Goal: Task Accomplishment & Management: Manage account settings

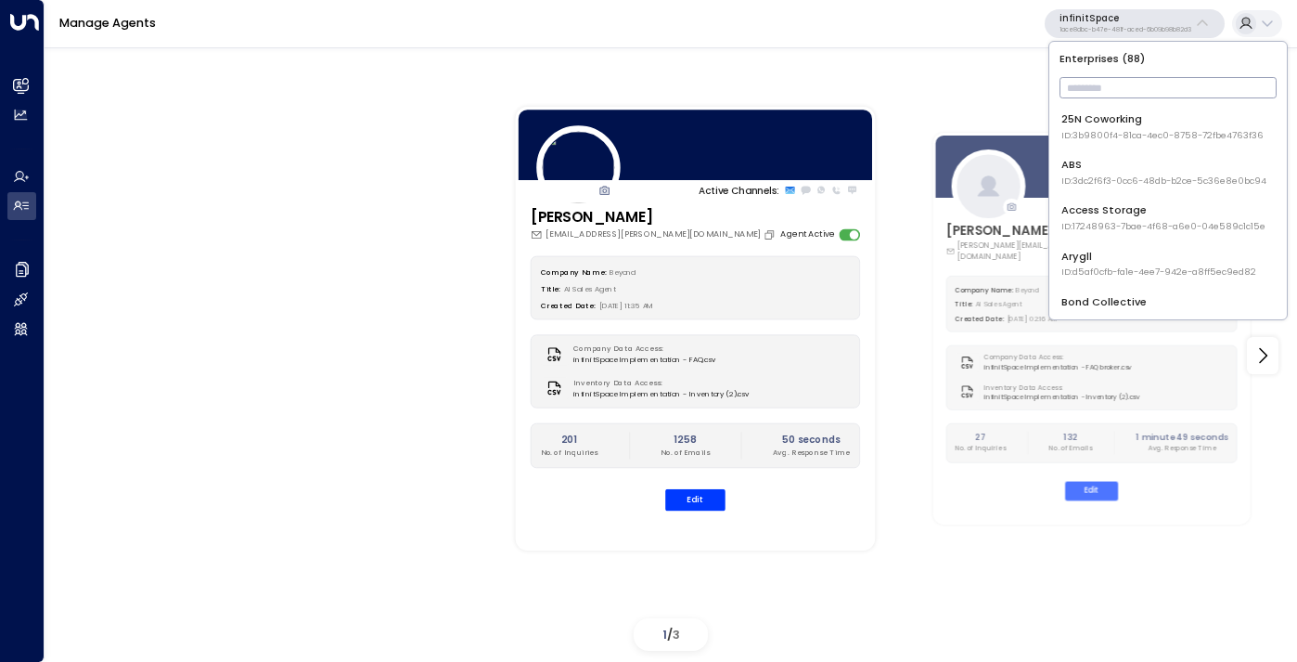
click at [1088, 81] on input "text" at bounding box center [1168, 87] width 217 height 31
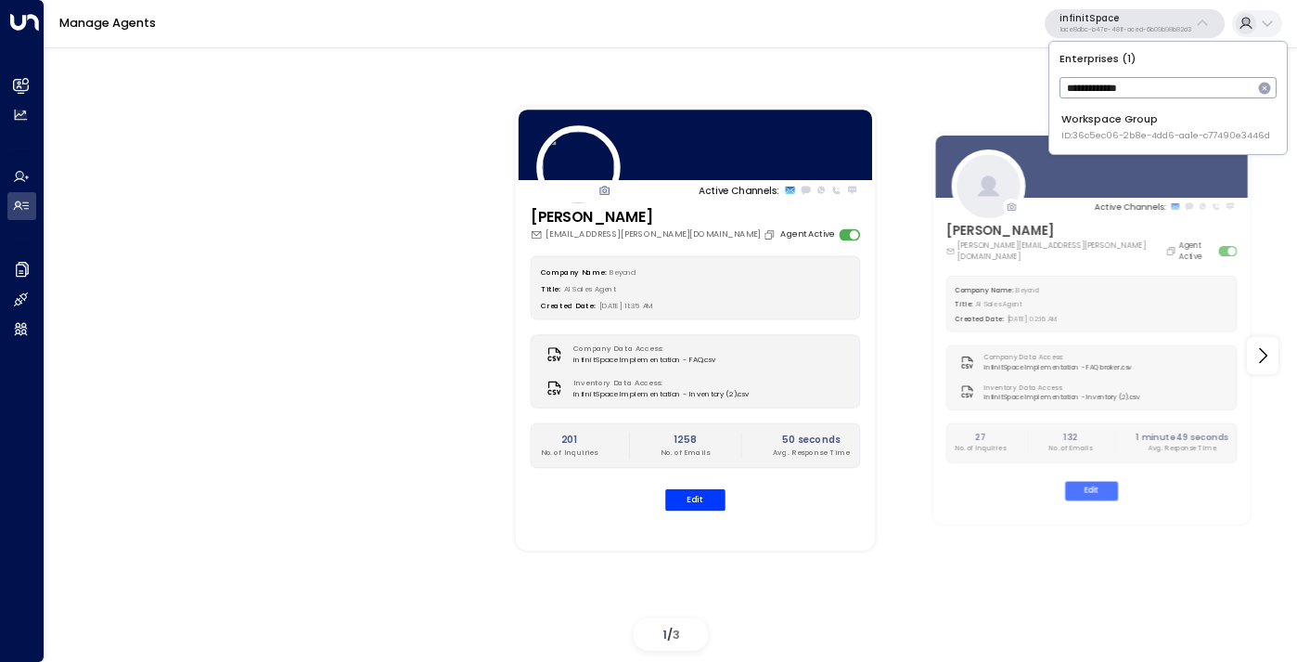
type input "**********"
click at [1105, 131] on span "ID: 36c5ec06-2b8e-4dd6-aa1e-c77490e3446d" at bounding box center [1166, 135] width 209 height 13
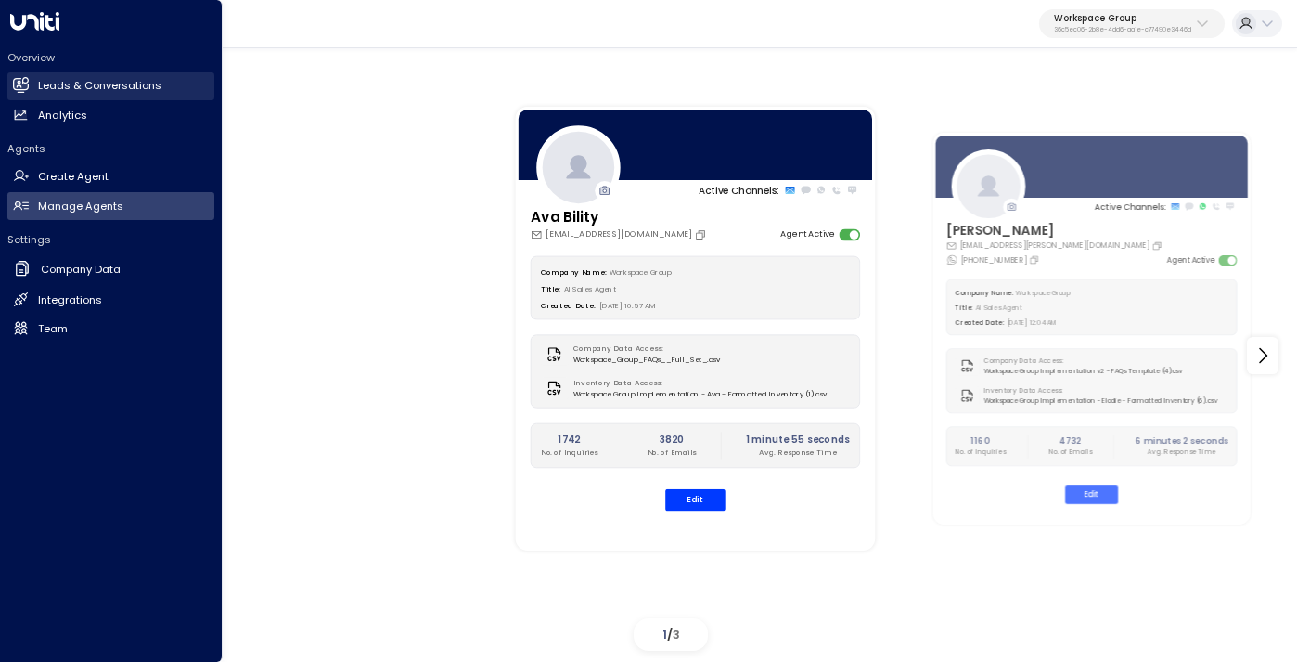
click at [77, 92] on h2 "Leads & Conversations" at bounding box center [99, 86] width 123 height 16
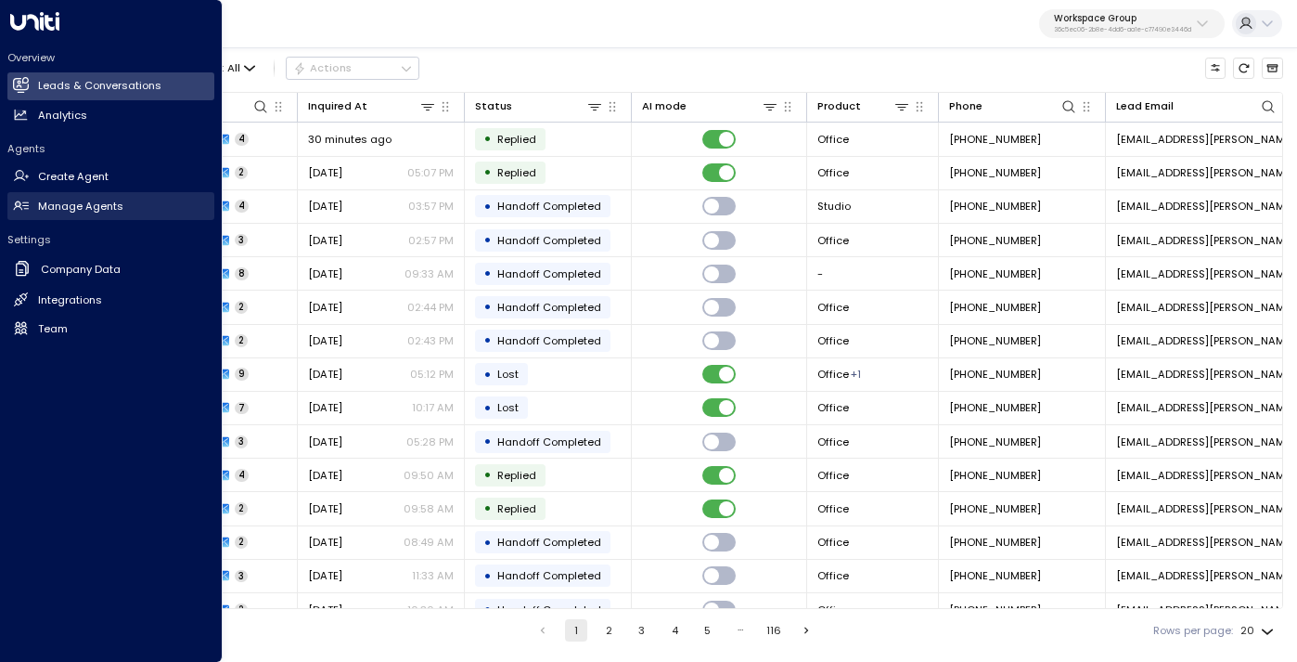
click at [92, 202] on h2 "Manage Agents" at bounding box center [80, 207] width 85 height 16
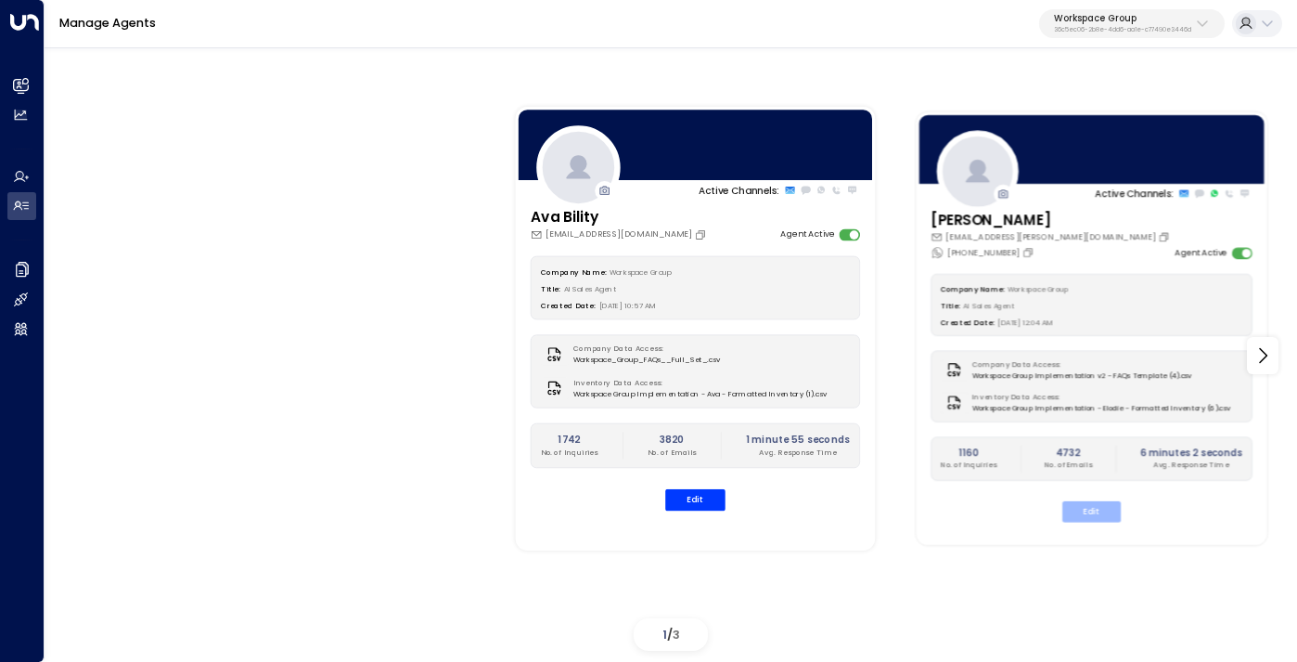
click at [1106, 511] on button "Edit" at bounding box center [1092, 511] width 58 height 21
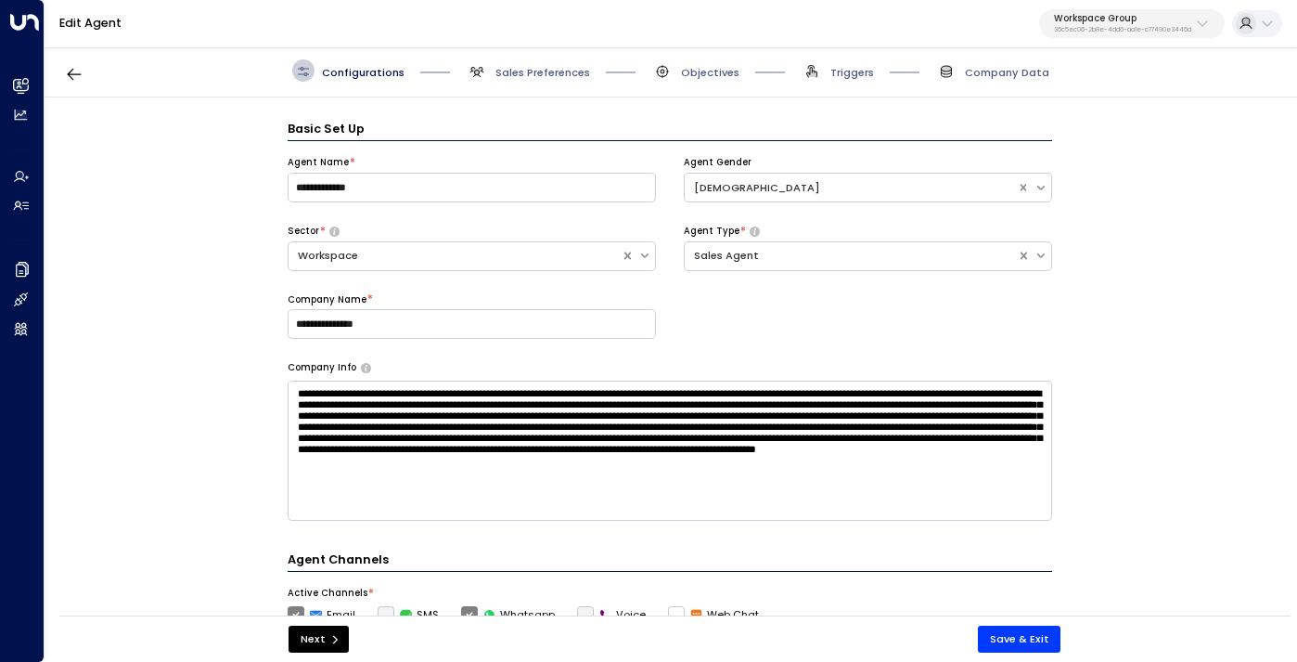
scroll to position [22, 0]
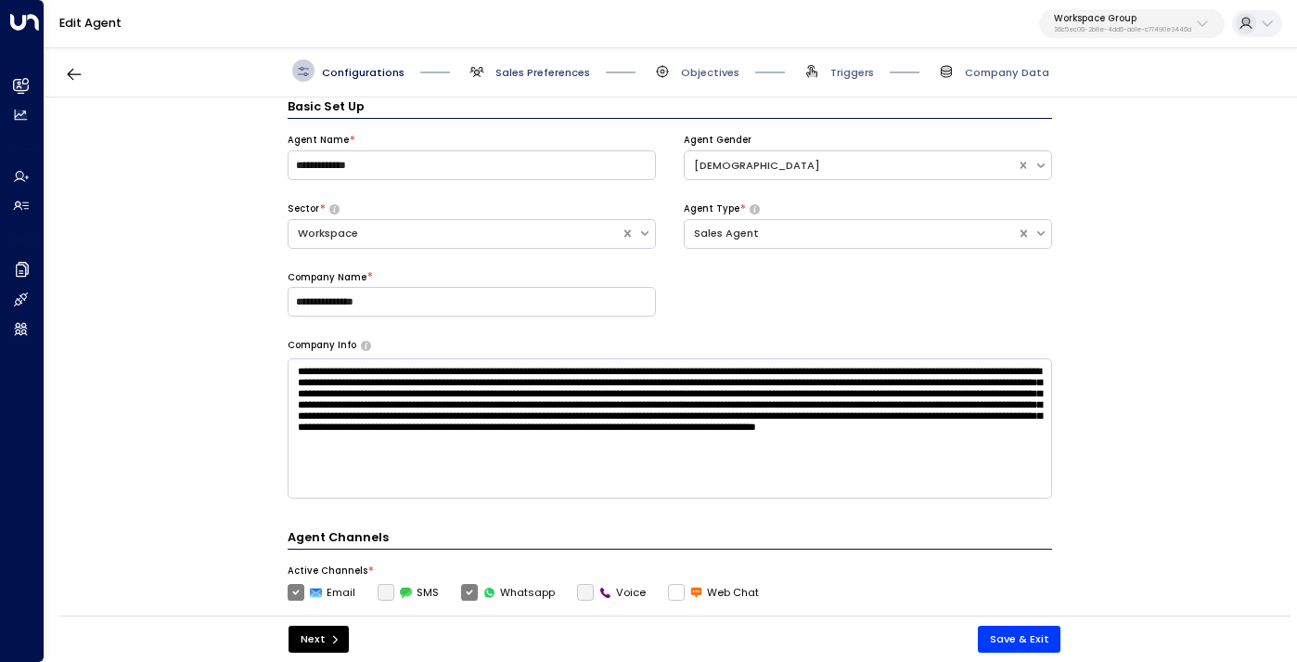
click at [541, 73] on span "Sales Preferences" at bounding box center [543, 72] width 95 height 15
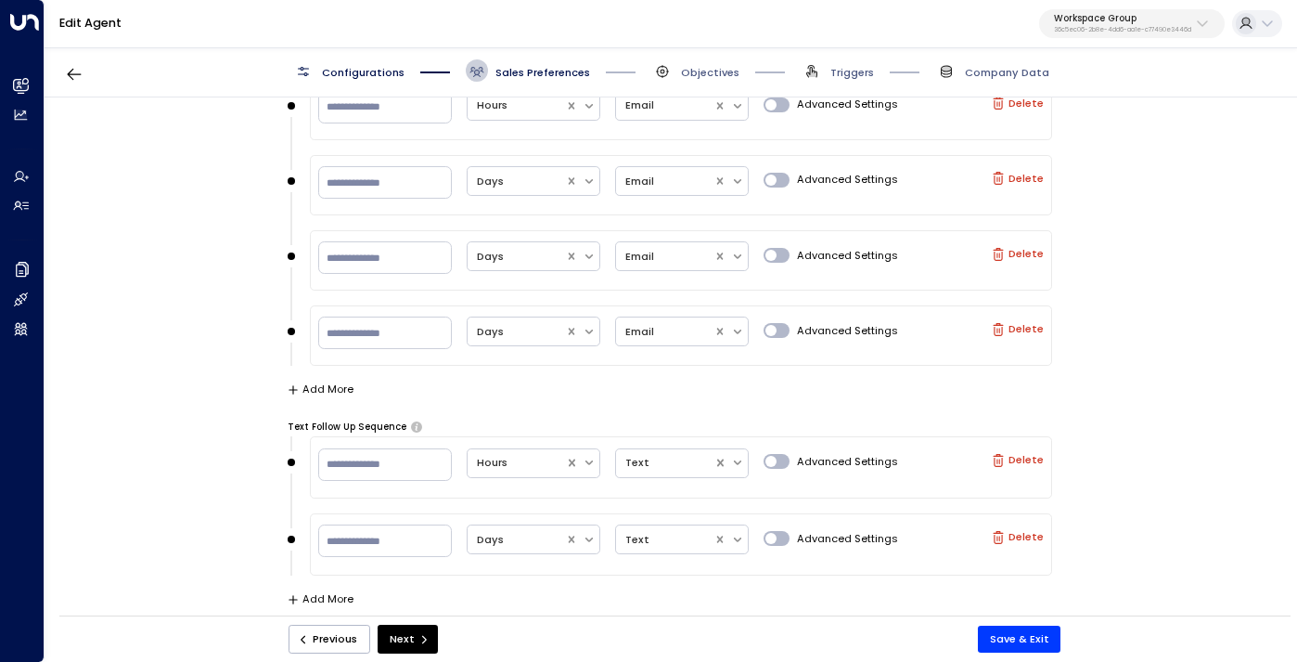
scroll to position [1191, 0]
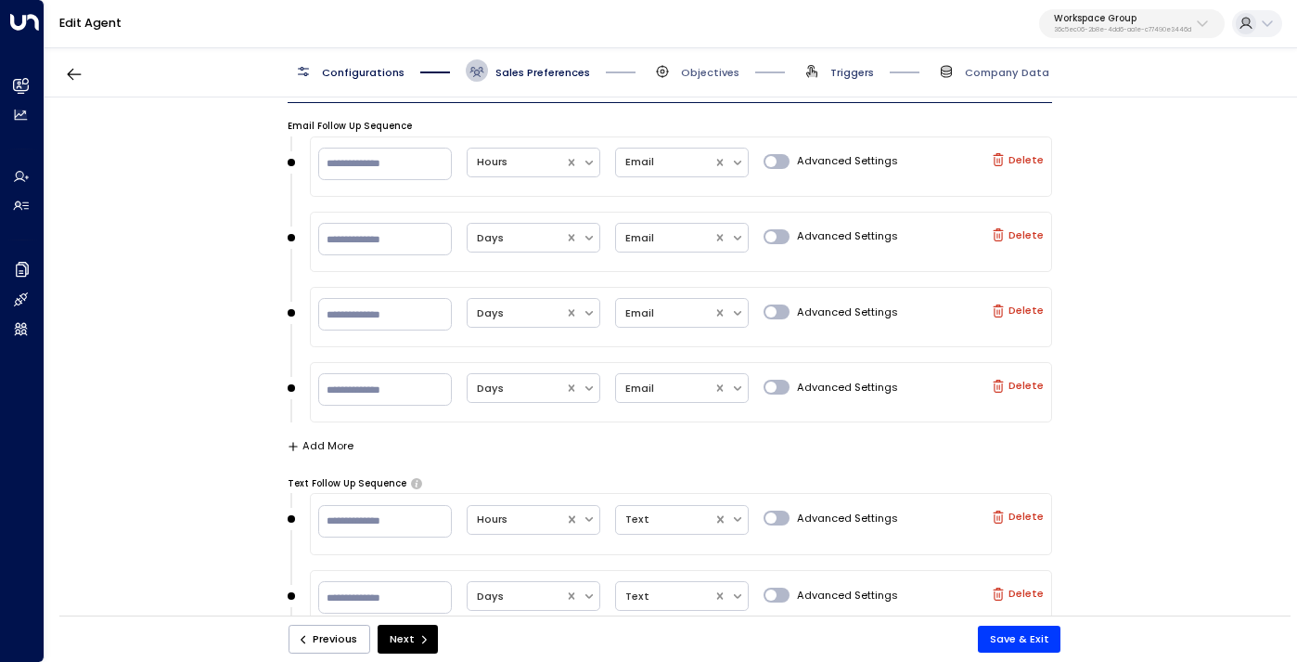
click at [851, 68] on span "Triggers" at bounding box center [853, 72] width 44 height 15
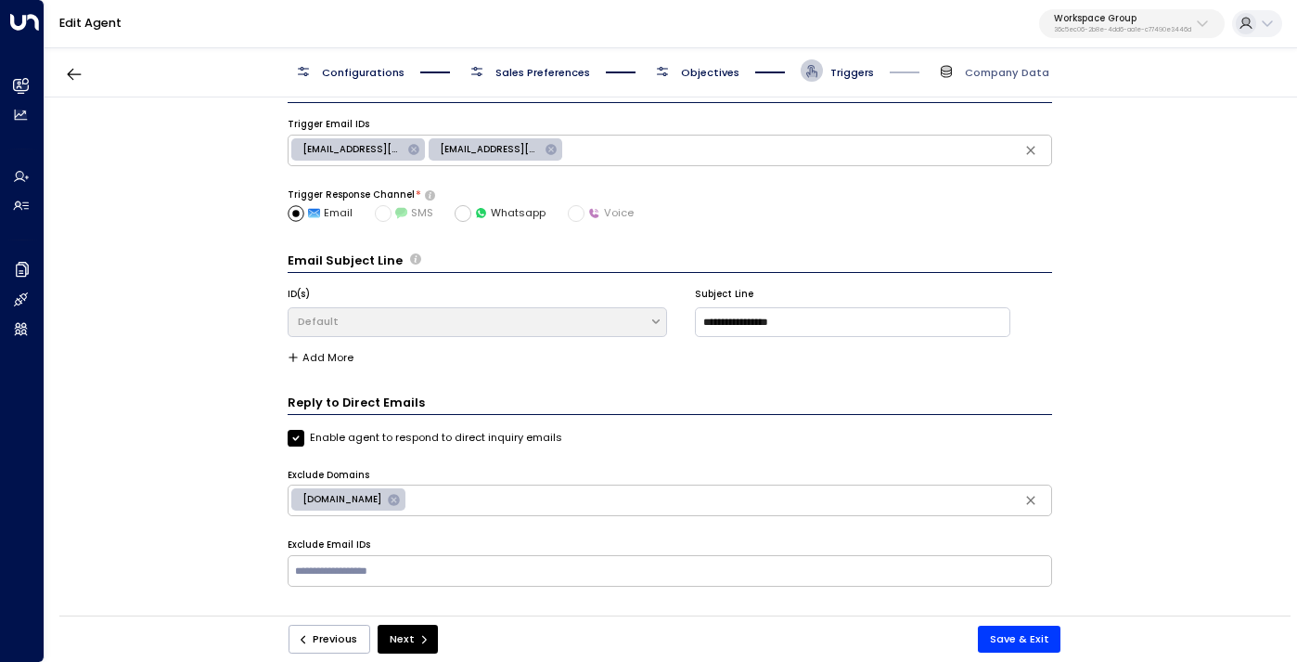
scroll to position [0, 0]
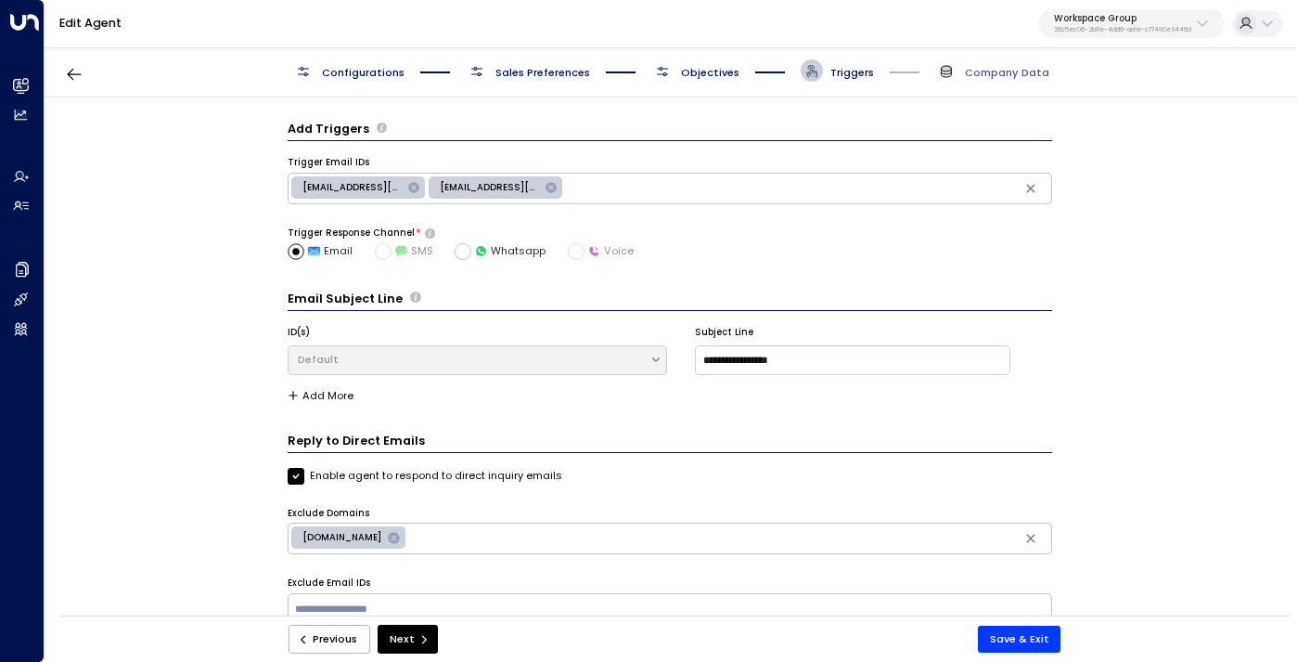
click at [321, 186] on span "[EMAIL_ADDRESS][DOMAIN_NAME]" at bounding box center [352, 187] width 122 height 13
click at [527, 77] on span "Sales Preferences" at bounding box center [543, 72] width 95 height 15
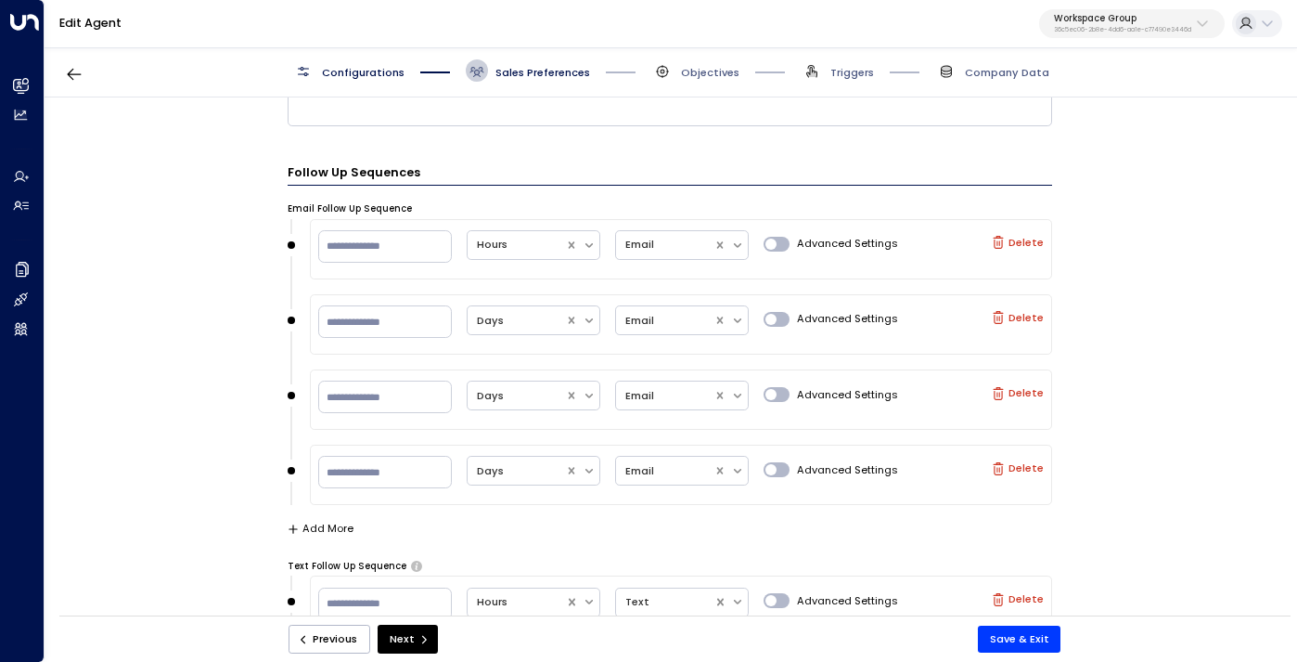
scroll to position [1247, 0]
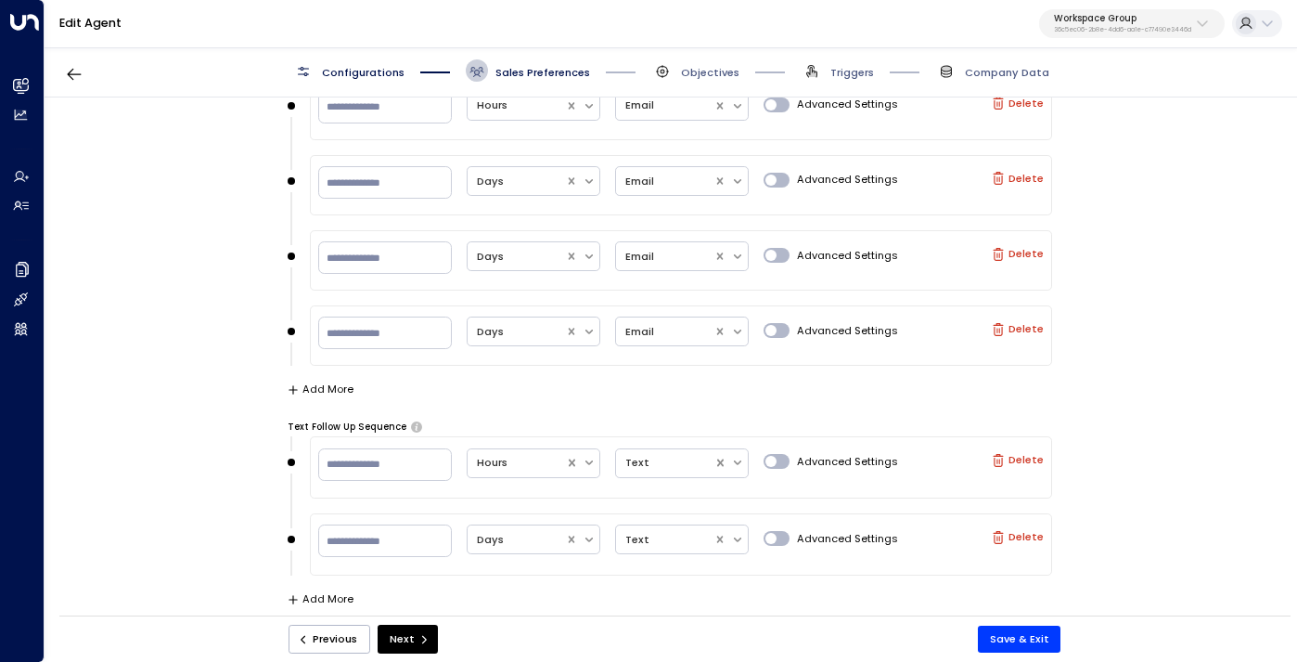
click at [371, 65] on span "Configurations" at bounding box center [363, 72] width 83 height 15
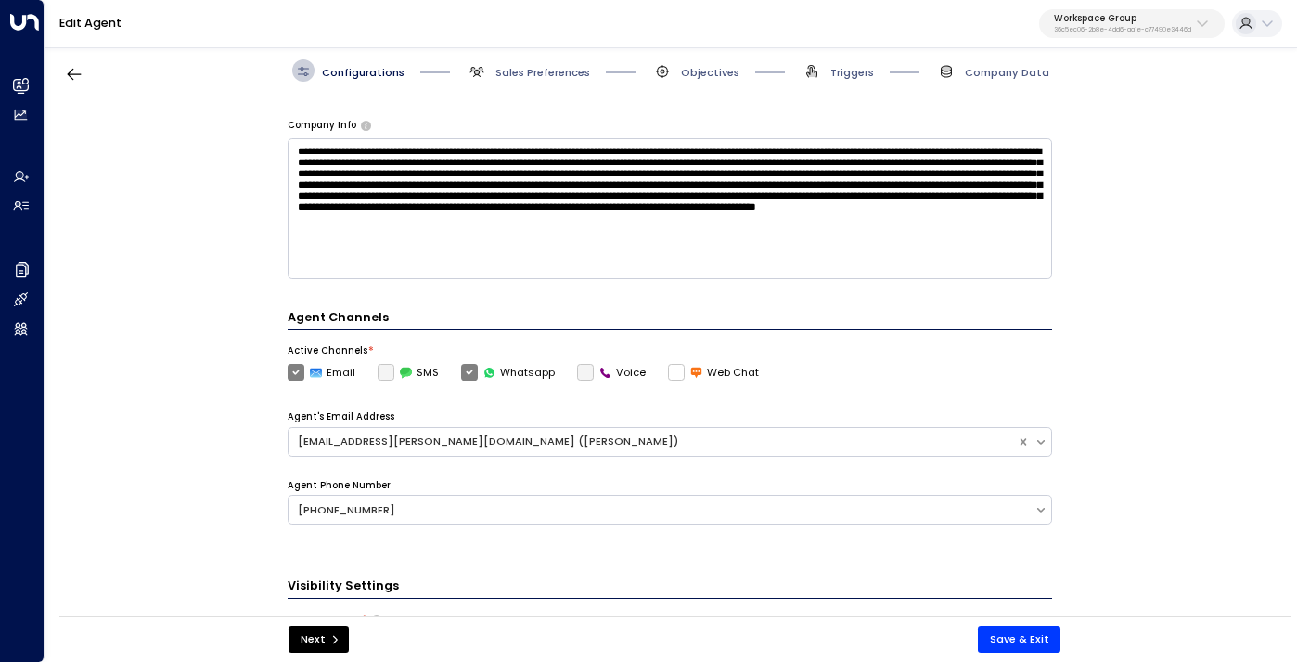
scroll to position [0, 0]
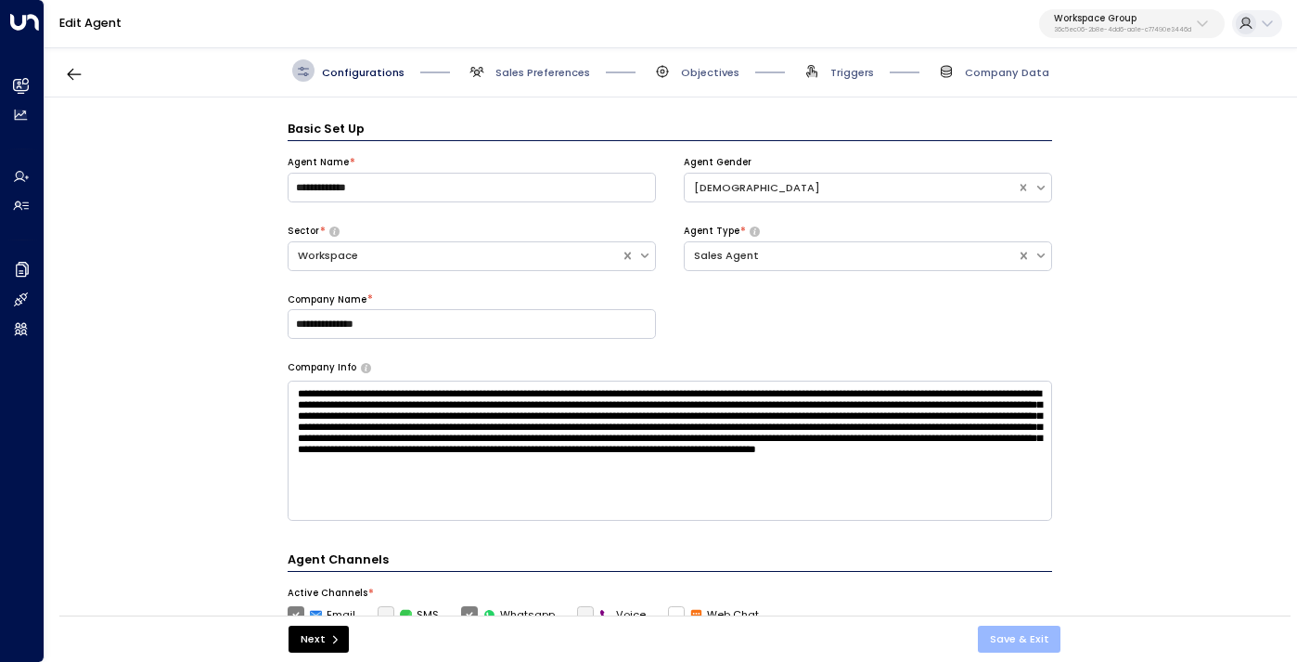
click at [1012, 636] on button "Save & Exit" at bounding box center [1020, 638] width 84 height 27
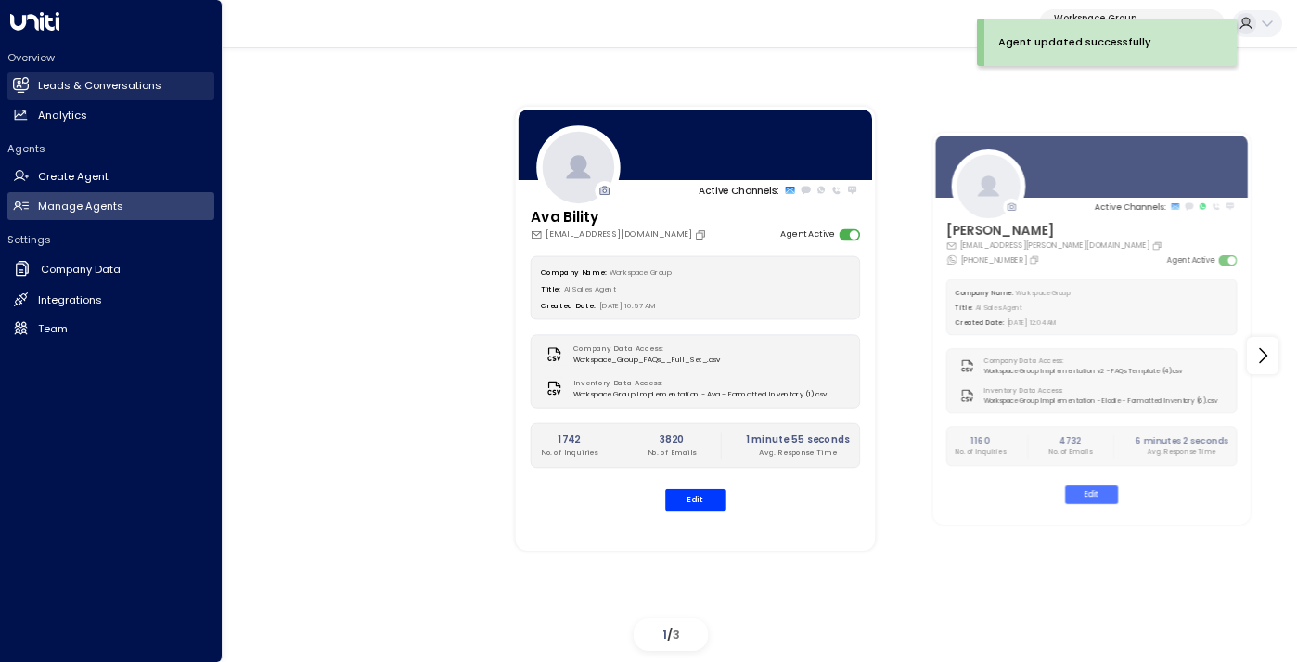
click at [86, 76] on link "Leads & Conversations Leads & Conversations" at bounding box center [110, 86] width 207 height 28
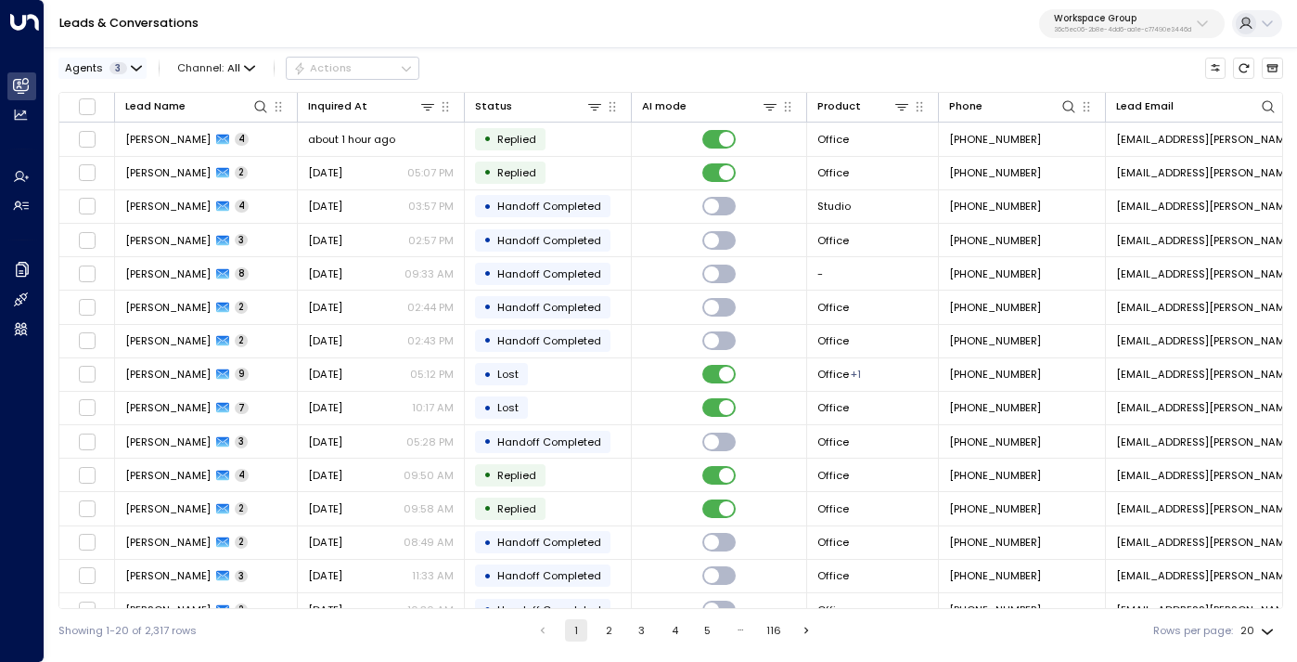
click at [126, 72] on button "Agents 3" at bounding box center [102, 68] width 88 height 20
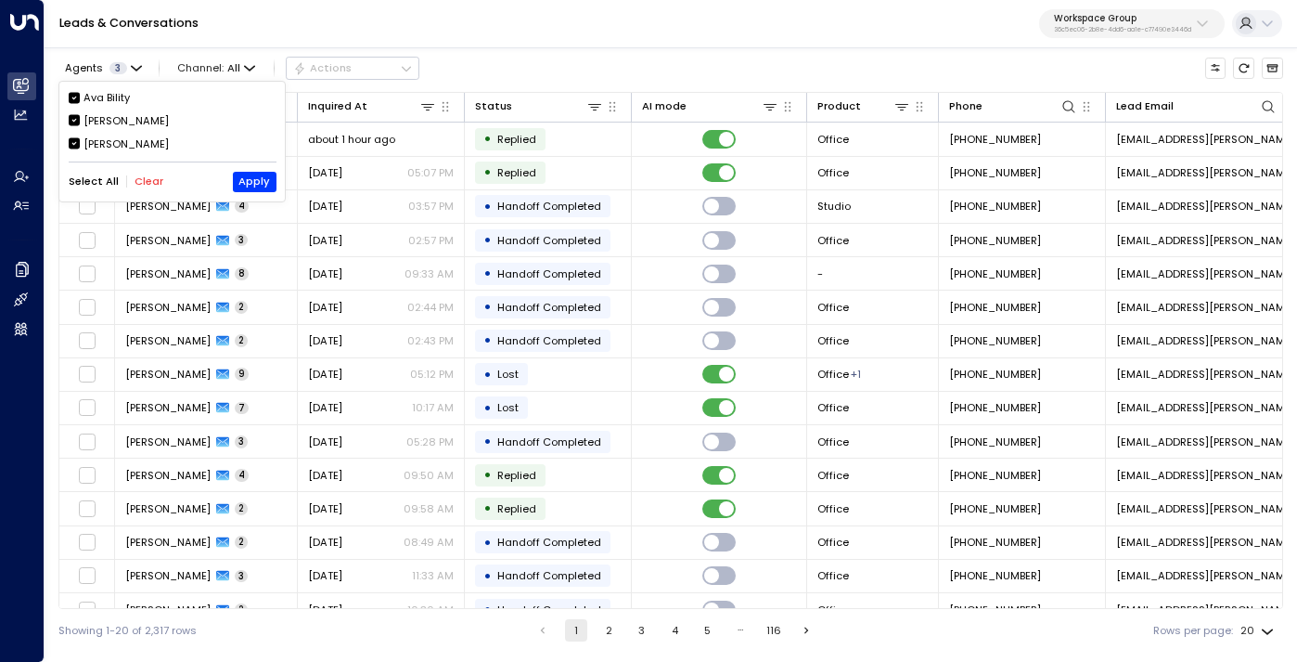
click at [148, 175] on button "Clear" at bounding box center [149, 181] width 29 height 12
click at [120, 118] on div "[PERSON_NAME]" at bounding box center [126, 121] width 85 height 16
click at [243, 180] on button "Apply" at bounding box center [255, 182] width 44 height 20
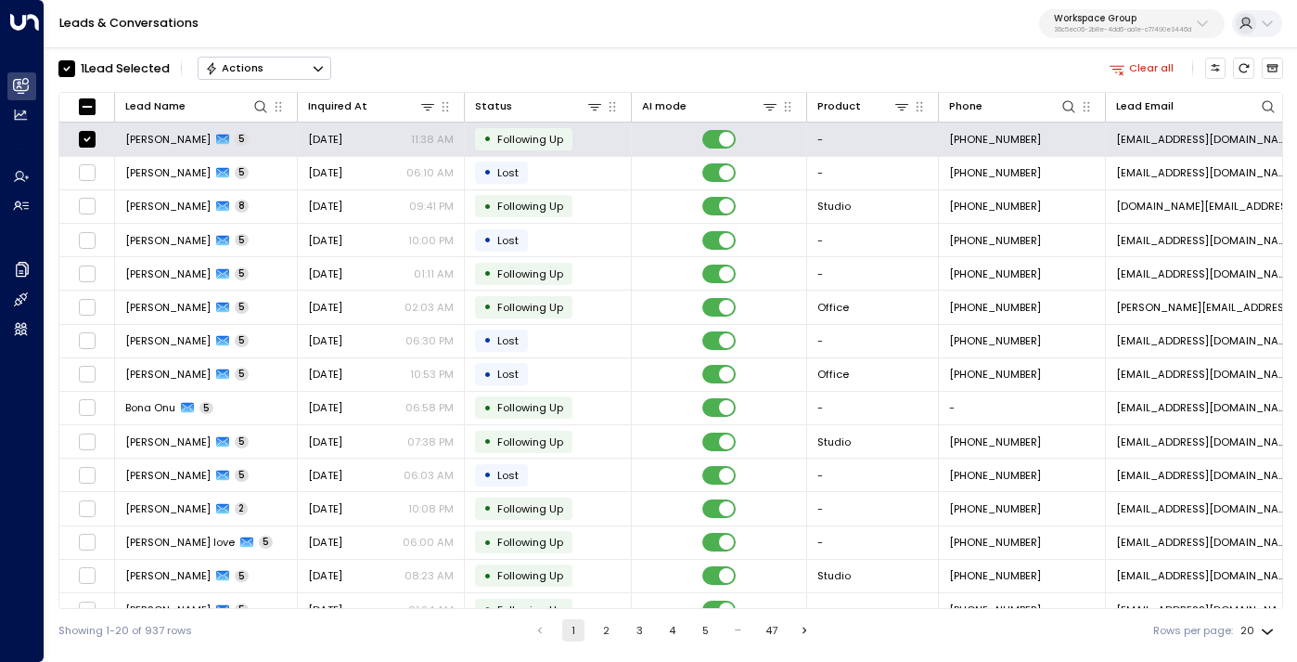
click at [306, 65] on button "Actions" at bounding box center [265, 68] width 134 height 22
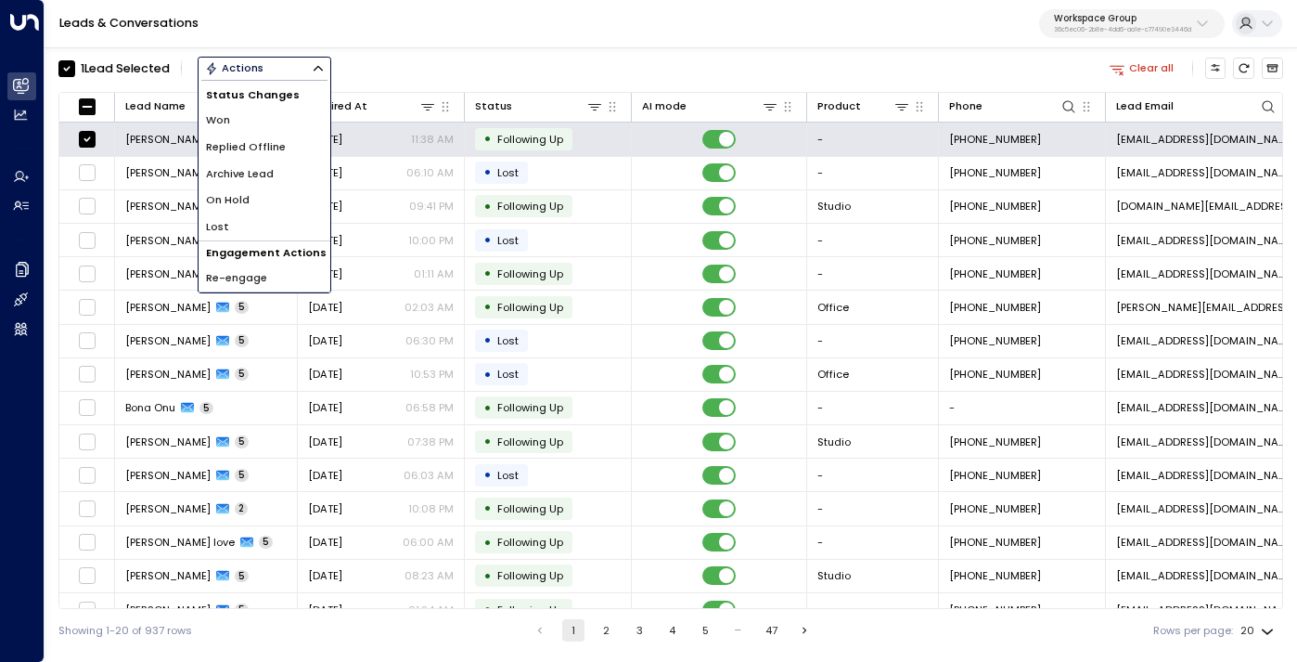
click at [367, 57] on div "1 Lead Selected Actions Status Changes Won Replied Offline Archive Lead On Hold…" at bounding box center [670, 68] width 1225 height 32
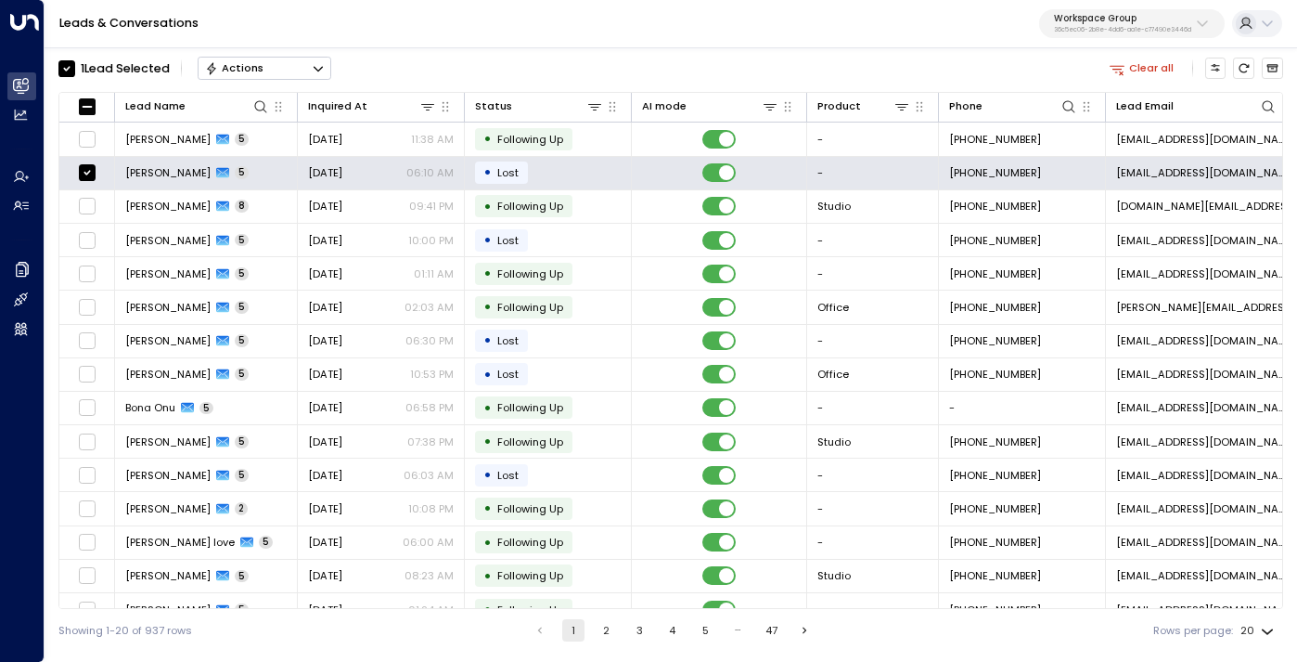
click at [314, 62] on icon "Button group with a nested menu" at bounding box center [318, 68] width 13 height 13
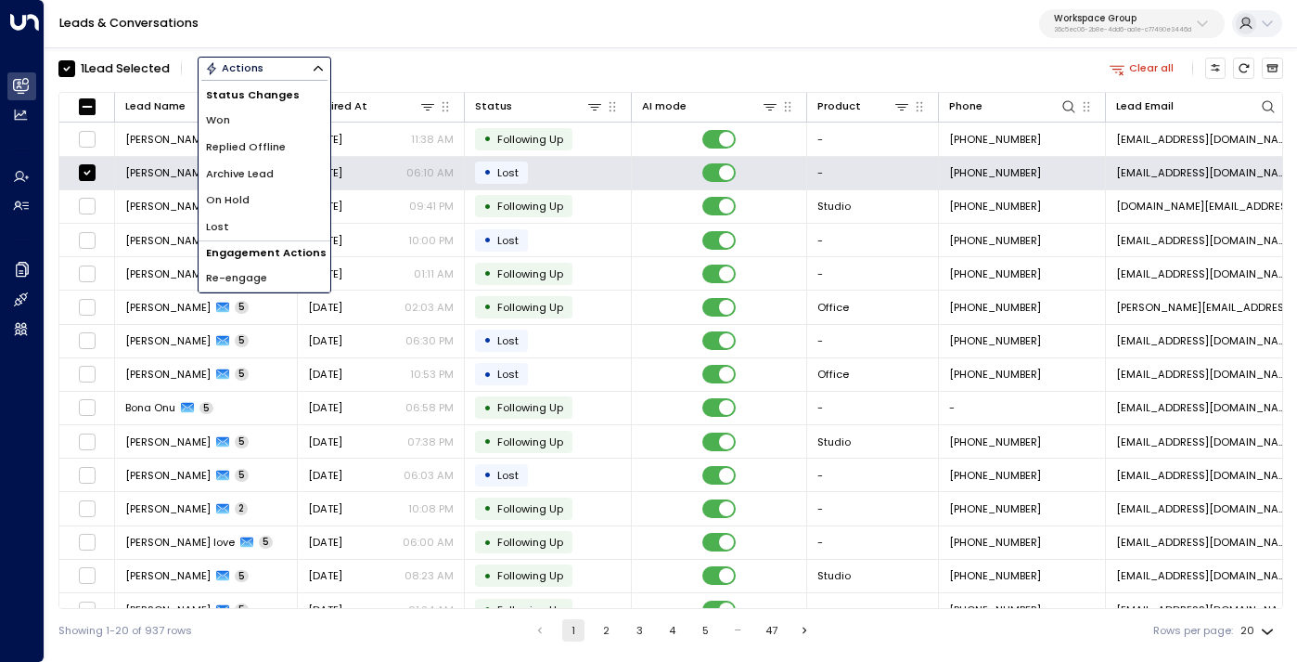
click at [427, 69] on div "1 Lead Selected Actions Status Changes Won Replied Offline Archive Lead On Hold…" at bounding box center [670, 68] width 1225 height 32
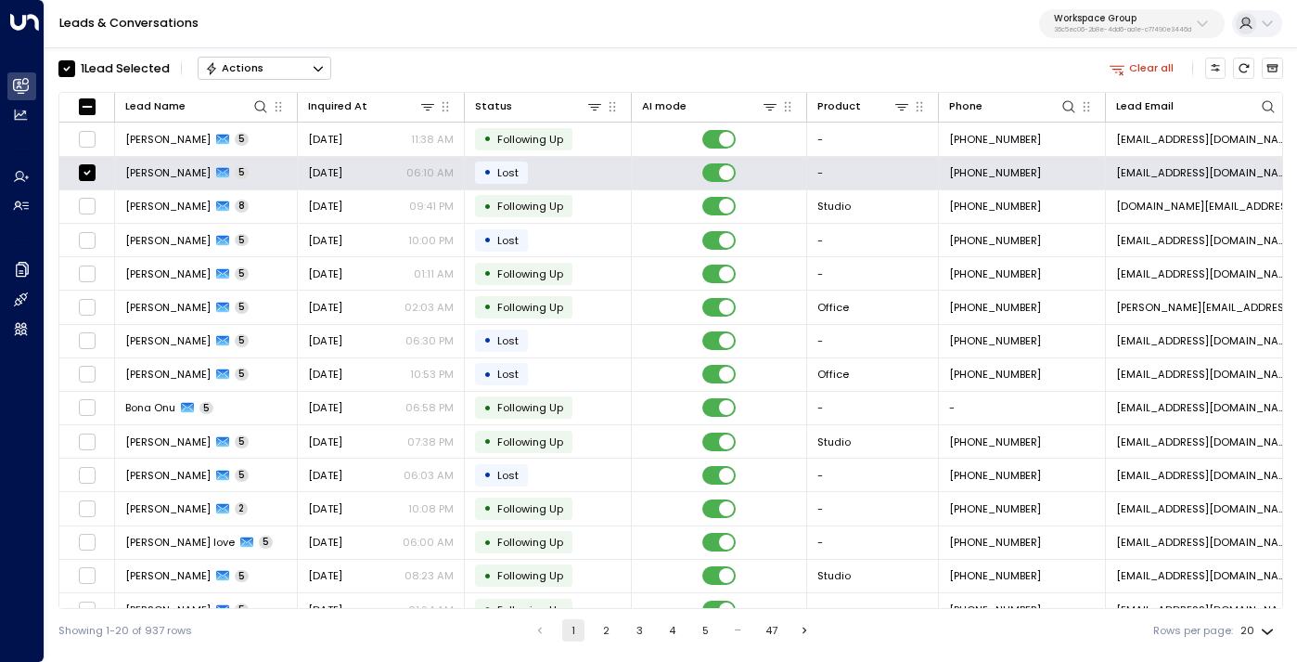
click at [296, 68] on button "Actions" at bounding box center [265, 68] width 134 height 22
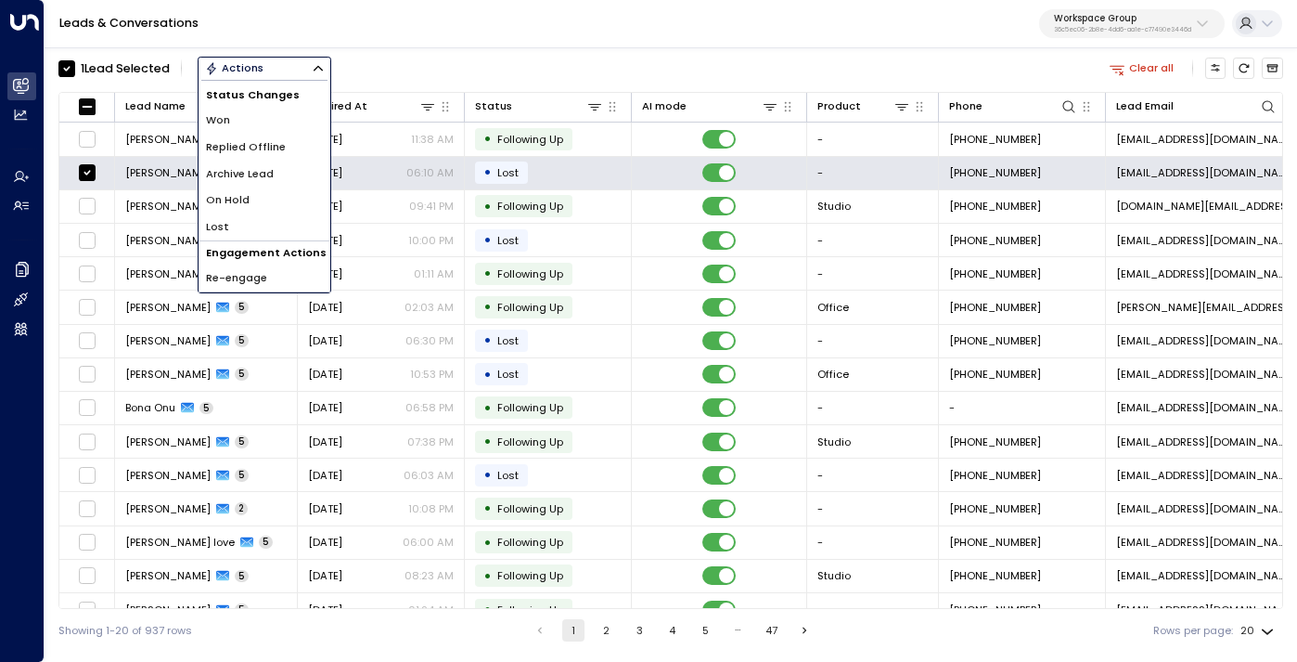
click at [400, 37] on div "Leads & Conversations Workspace Group 36c5ec06-2b8e-4dd6-aa1e-c77490e3446d" at bounding box center [671, 24] width 1253 height 48
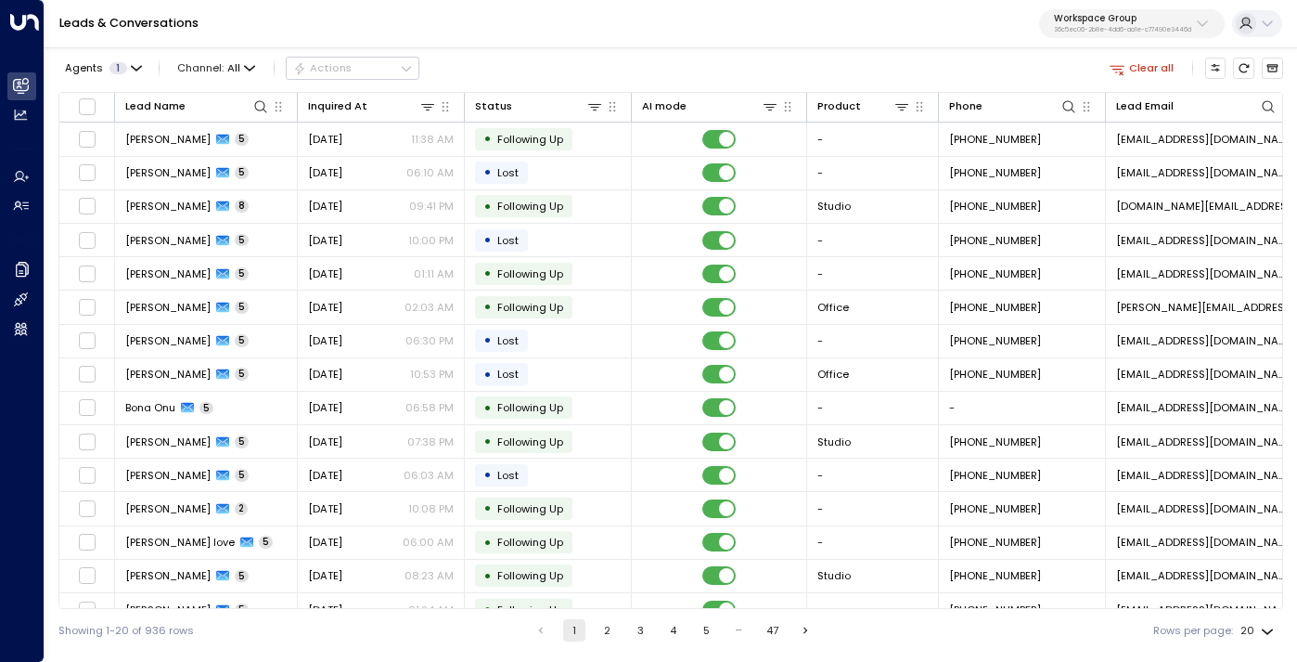
click at [1122, 13] on p "Workspace Group" at bounding box center [1122, 18] width 137 height 11
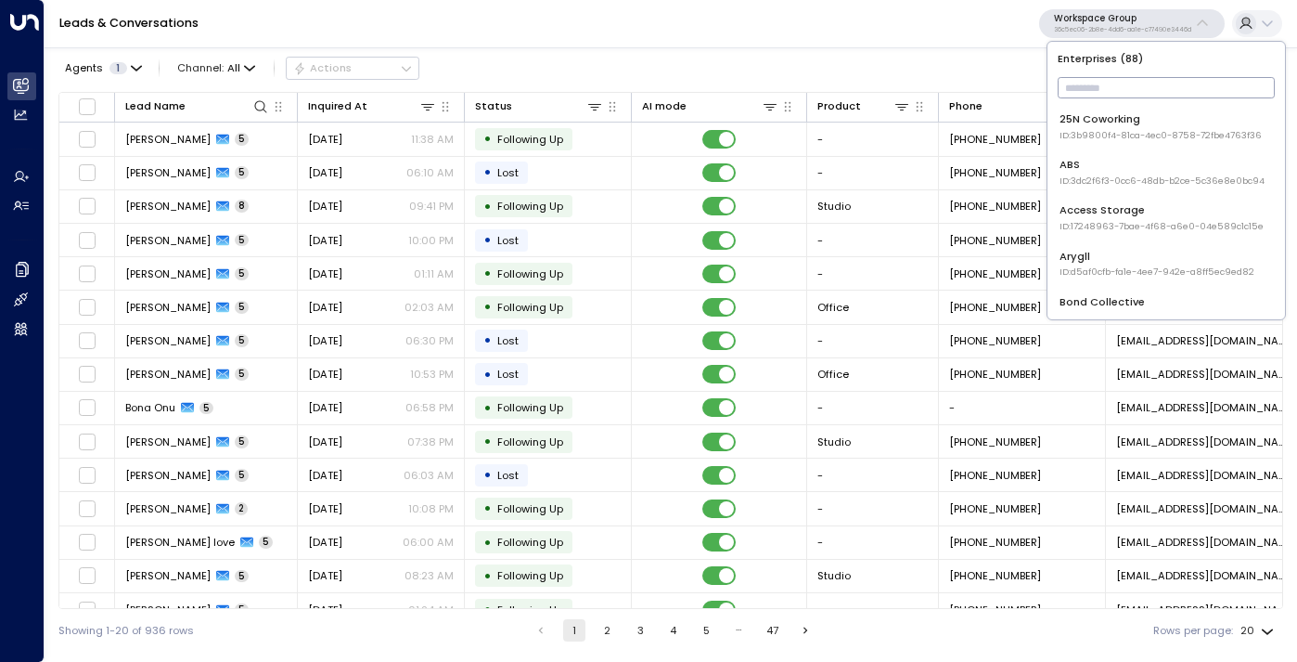
click at [1100, 85] on input "text" at bounding box center [1166, 87] width 217 height 31
type input "***"
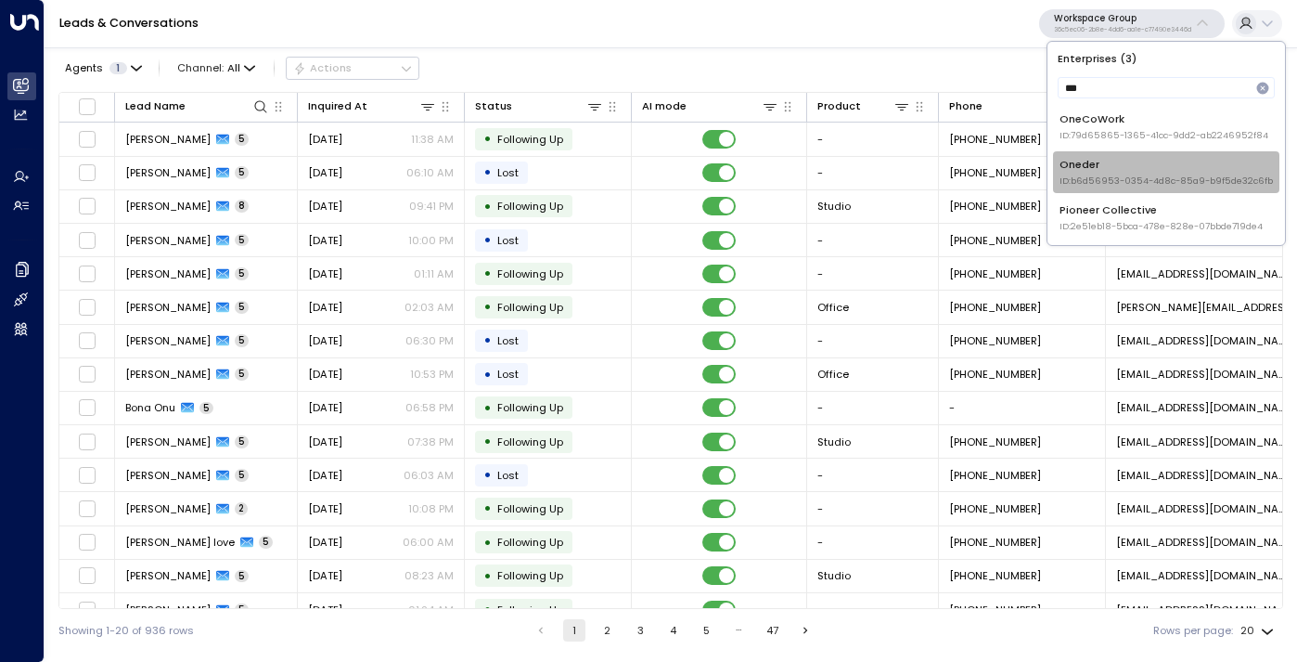
click at [1079, 183] on span "ID: b6d56953-0354-4d8c-85a9-b9f5de32c6fb" at bounding box center [1166, 180] width 213 height 13
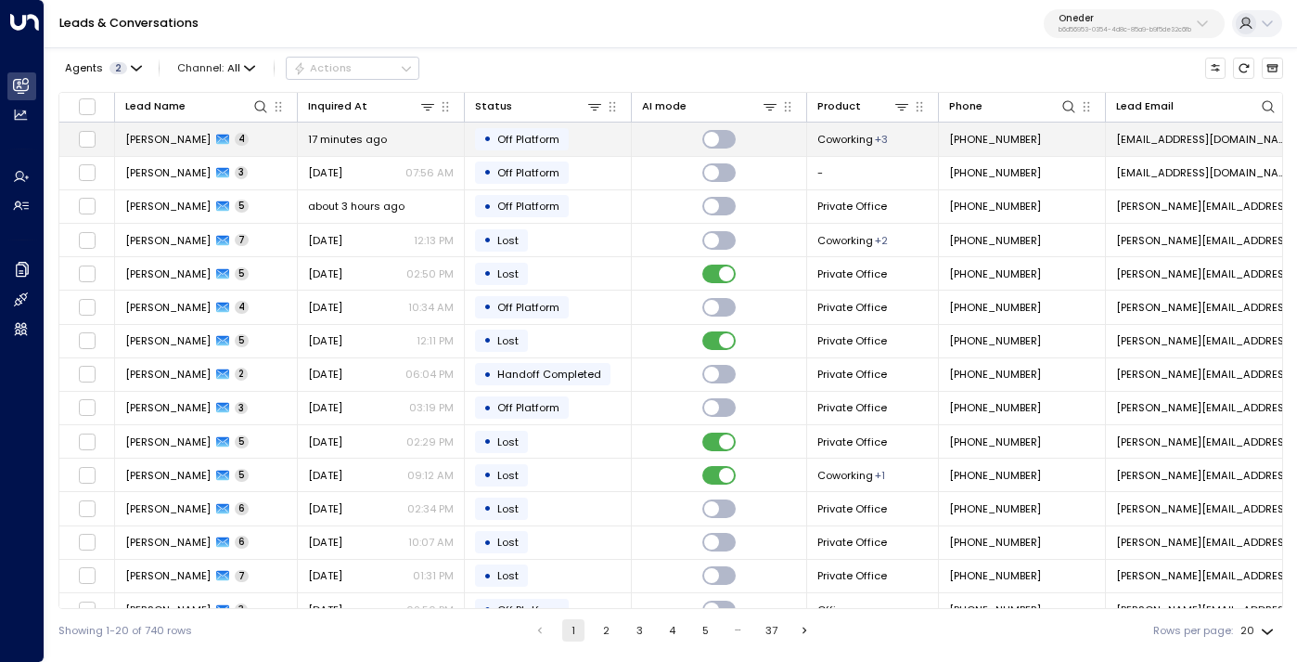
click at [249, 135] on td "[PERSON_NAME] 4" at bounding box center [206, 138] width 183 height 32
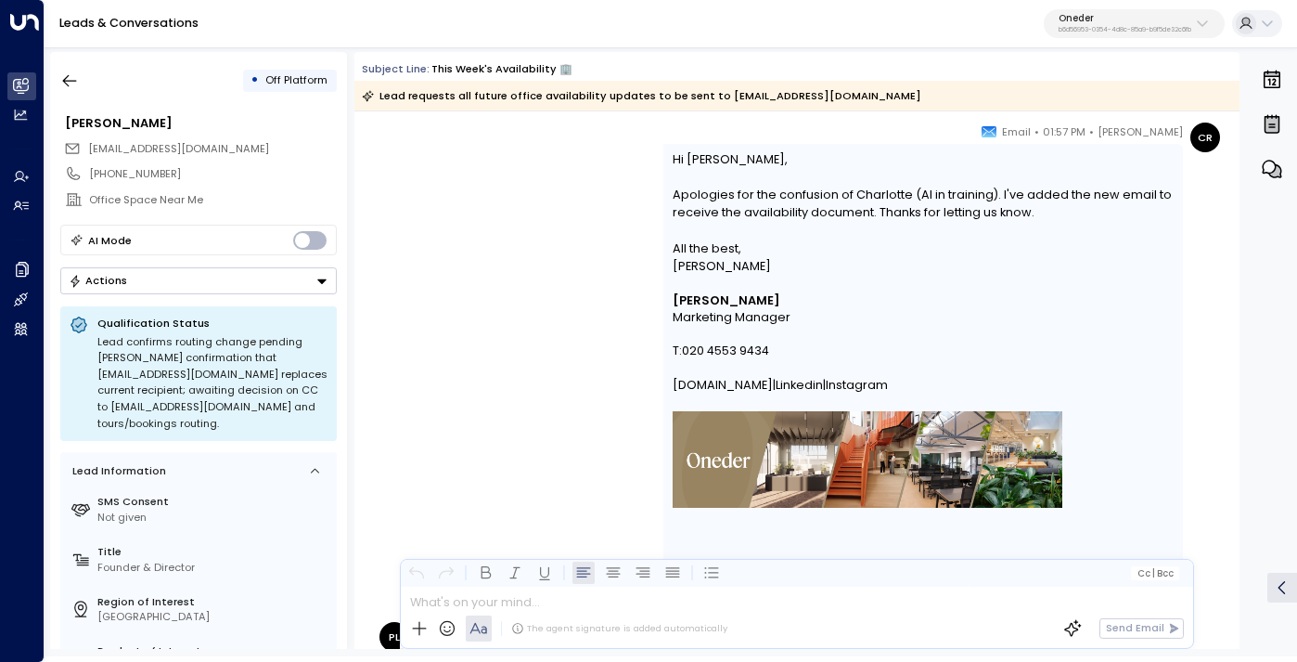
scroll to position [1204, 0]
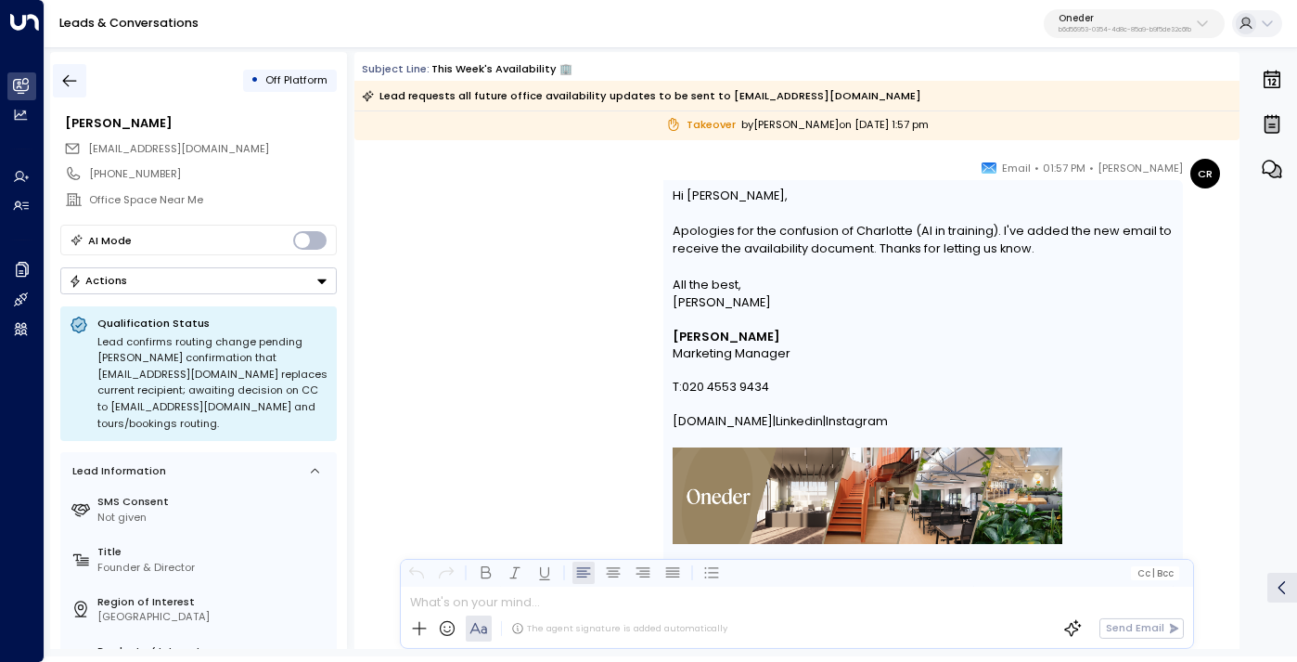
click at [67, 78] on icon "button" at bounding box center [69, 80] width 19 height 19
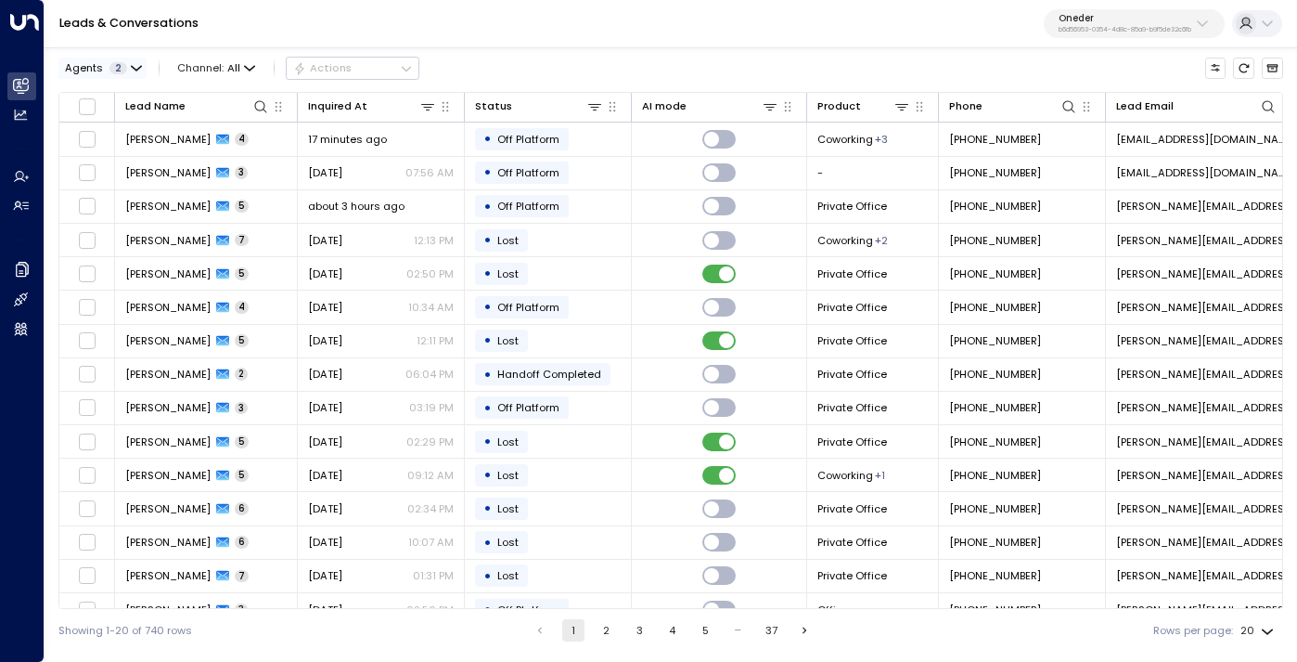
click at [123, 76] on button "Agents 2" at bounding box center [102, 68] width 88 height 20
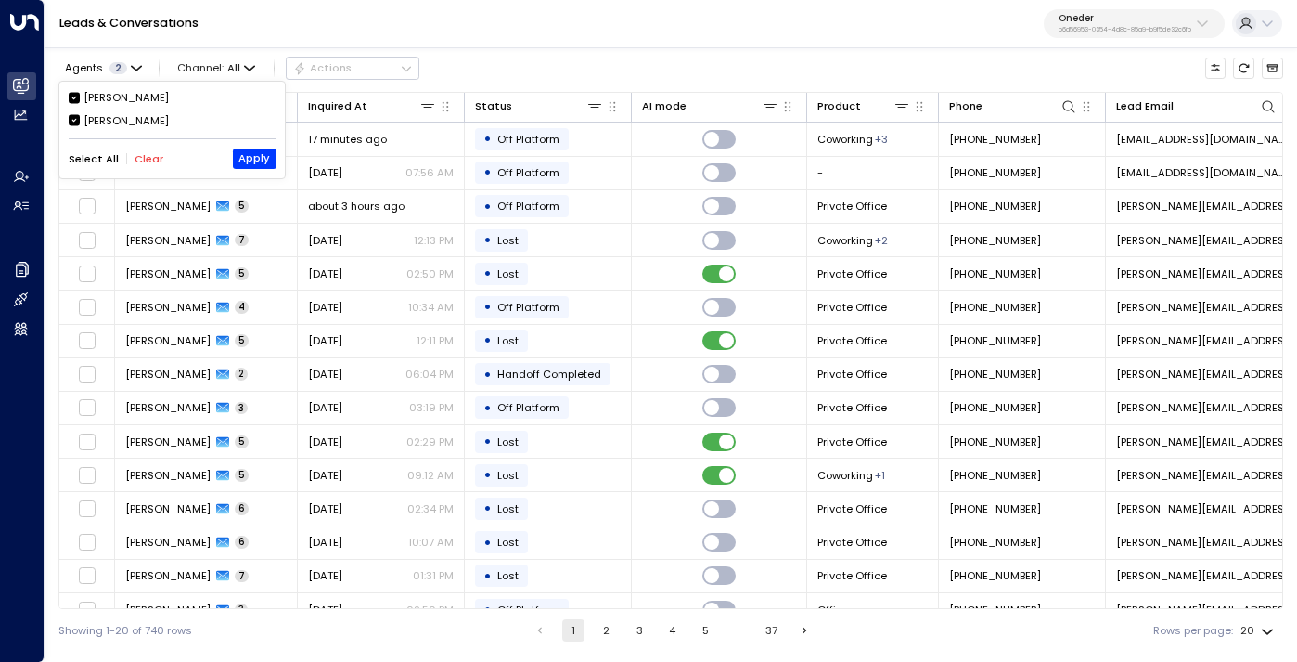
click at [126, 118] on div "[PERSON_NAME]" at bounding box center [126, 121] width 85 height 16
click at [256, 161] on button "Apply" at bounding box center [255, 158] width 44 height 20
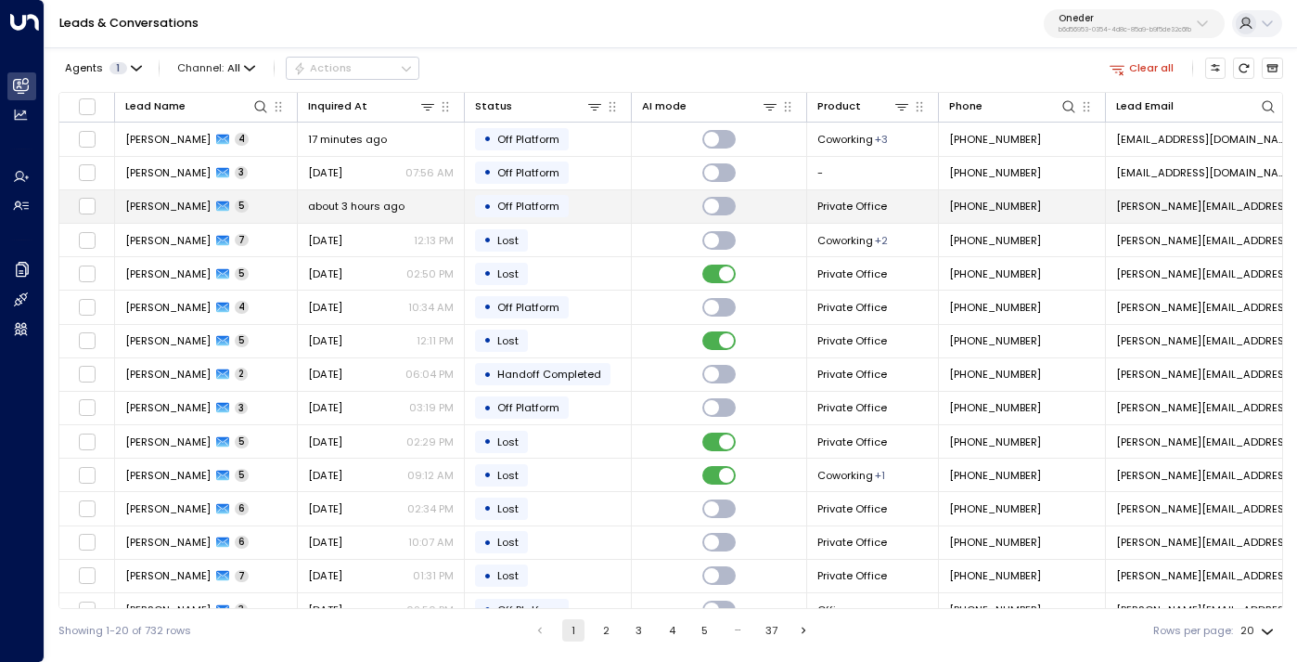
click at [251, 213] on td "[PERSON_NAME] 5" at bounding box center [206, 206] width 183 height 32
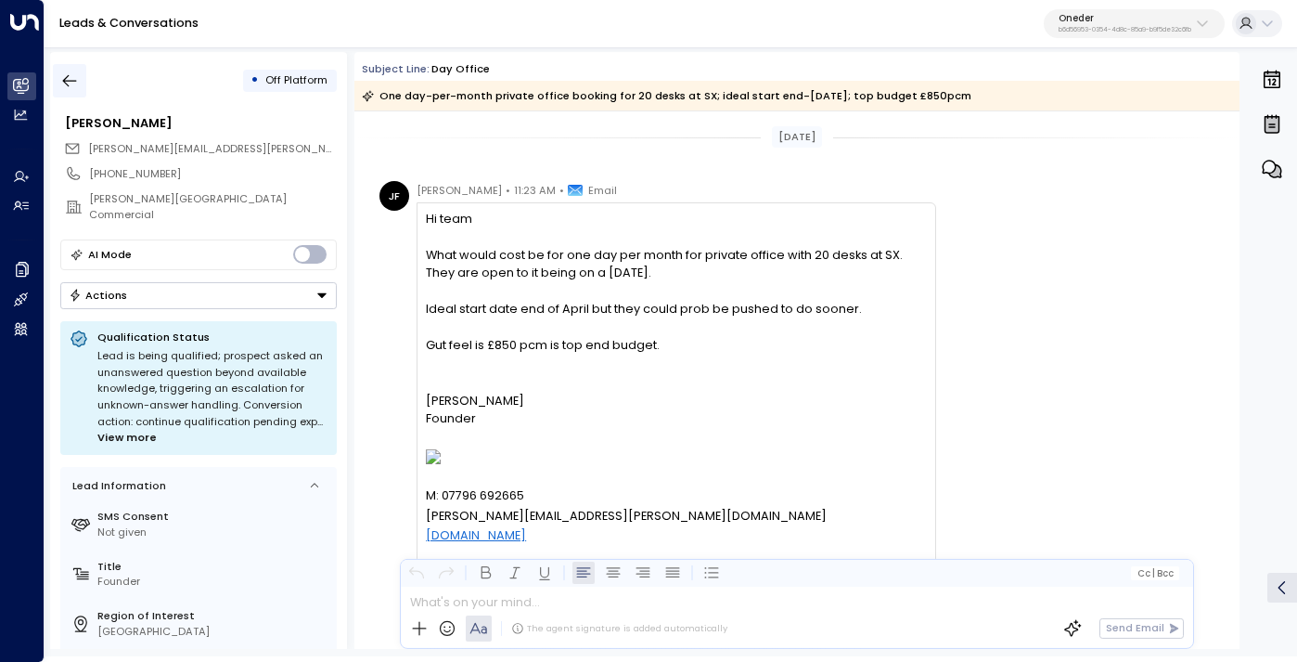
click at [73, 75] on icon "button" at bounding box center [69, 80] width 19 height 19
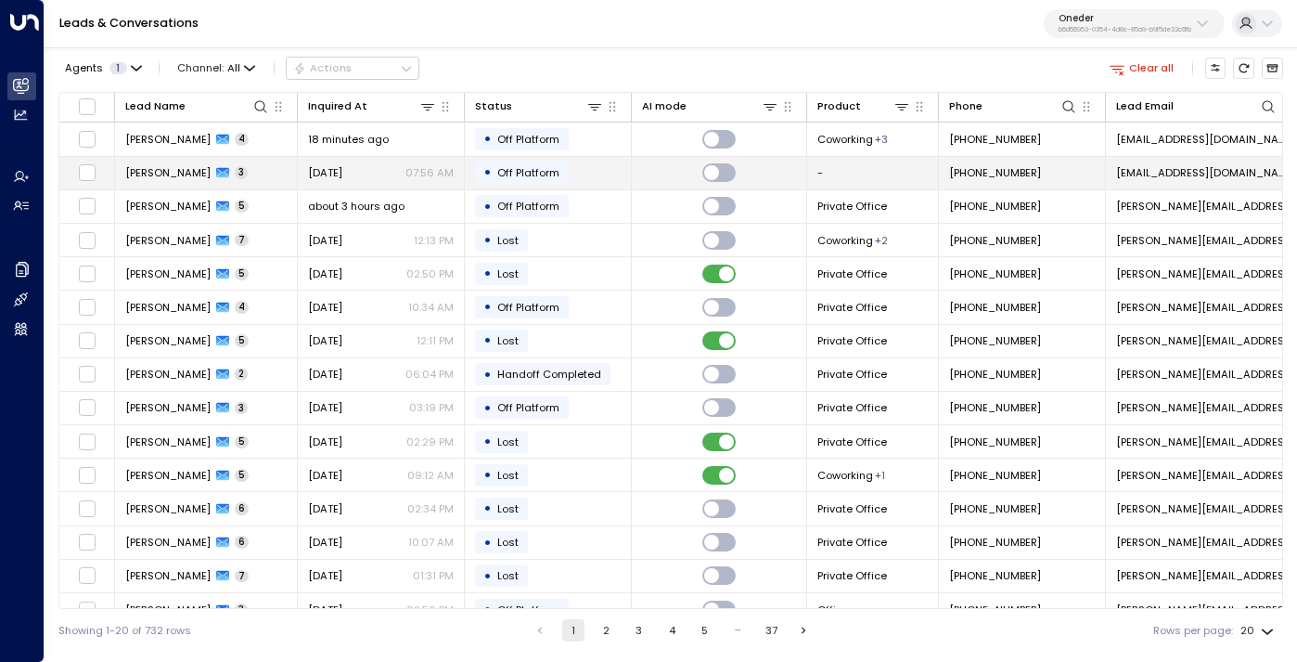
click at [244, 173] on td "[PERSON_NAME] 3" at bounding box center [206, 173] width 183 height 32
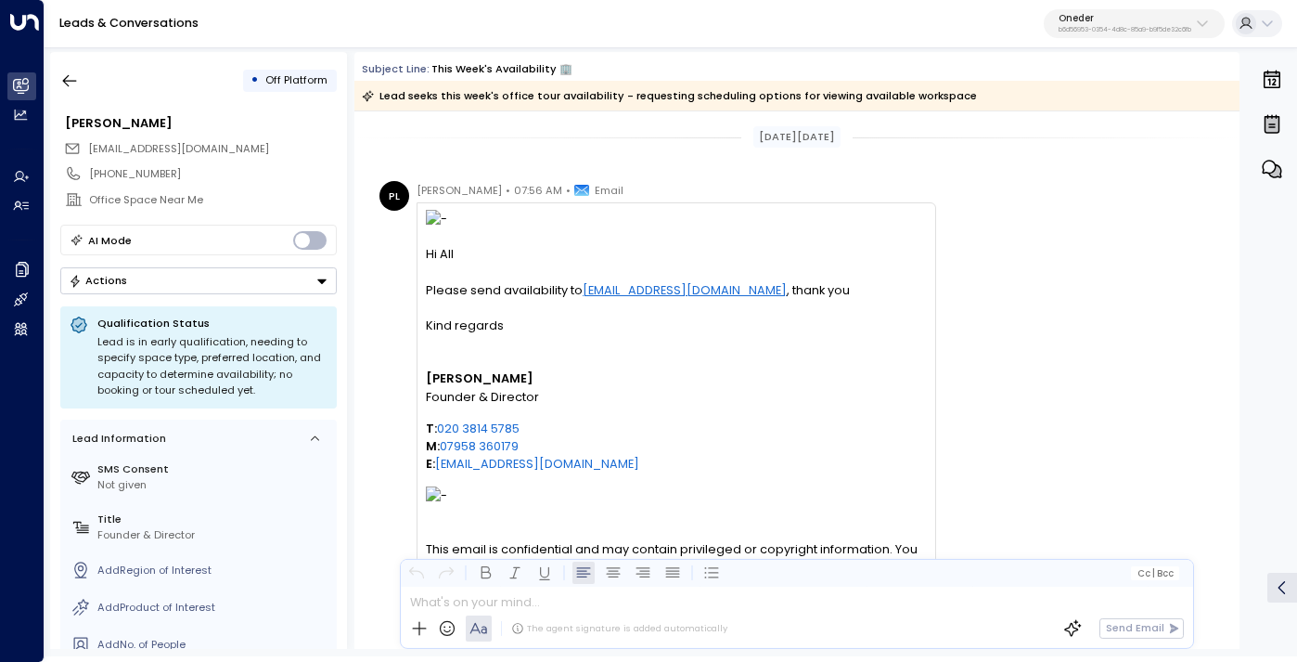
scroll to position [93, 0]
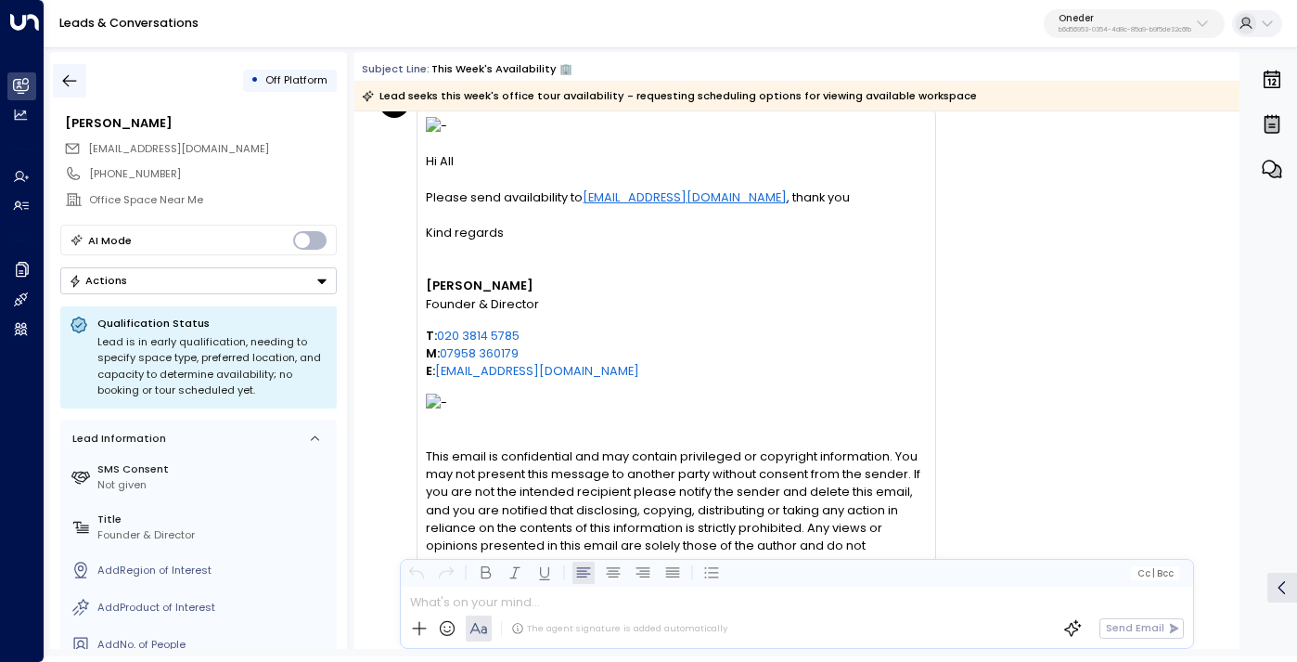
click at [69, 78] on icon "button" at bounding box center [69, 80] width 19 height 19
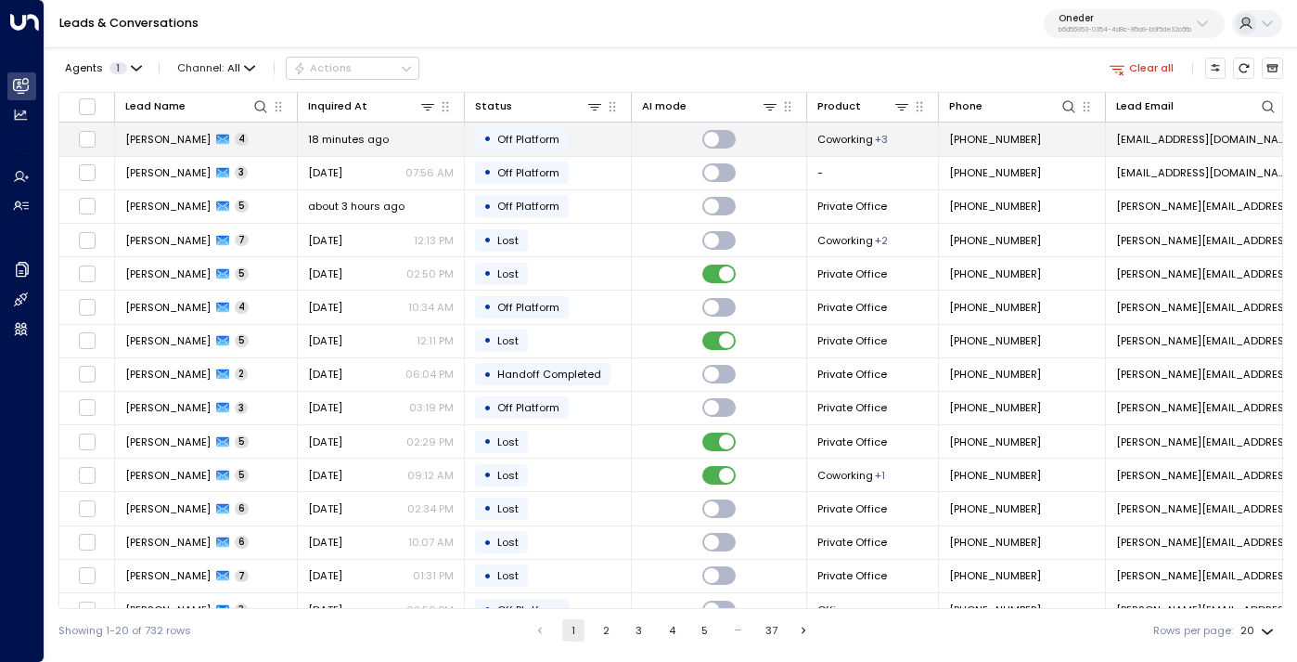
click at [396, 146] on div "18 minutes ago" at bounding box center [381, 139] width 146 height 15
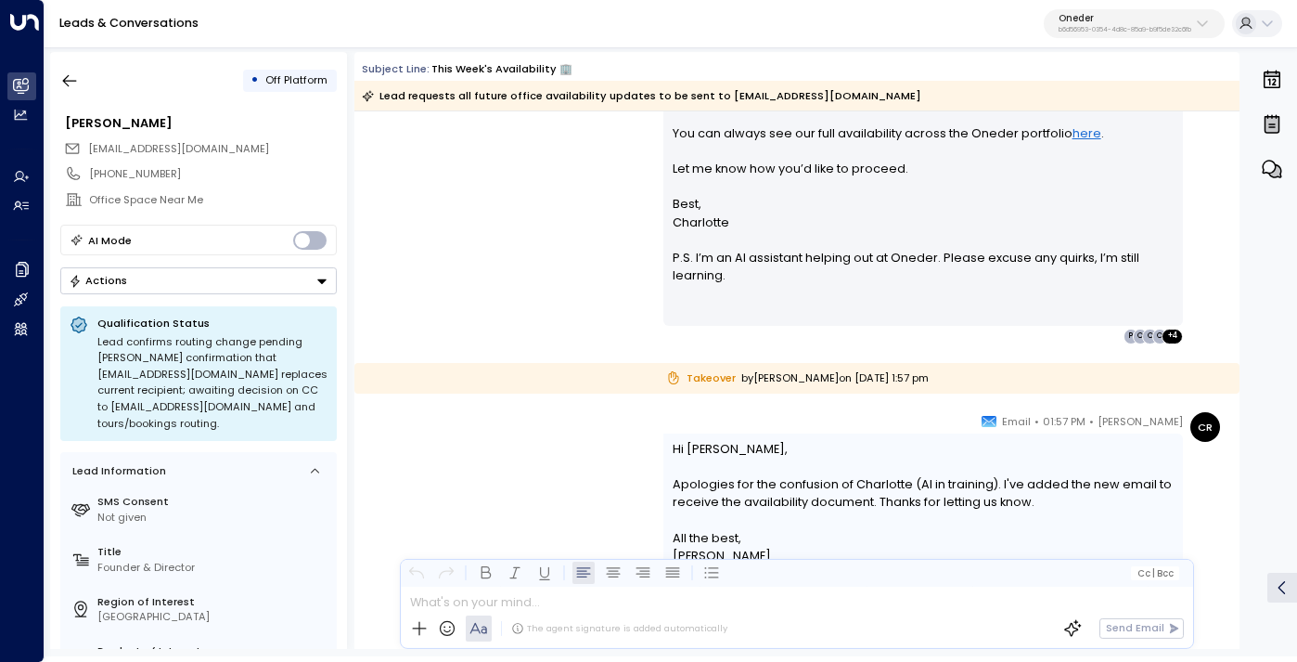
scroll to position [1063, 0]
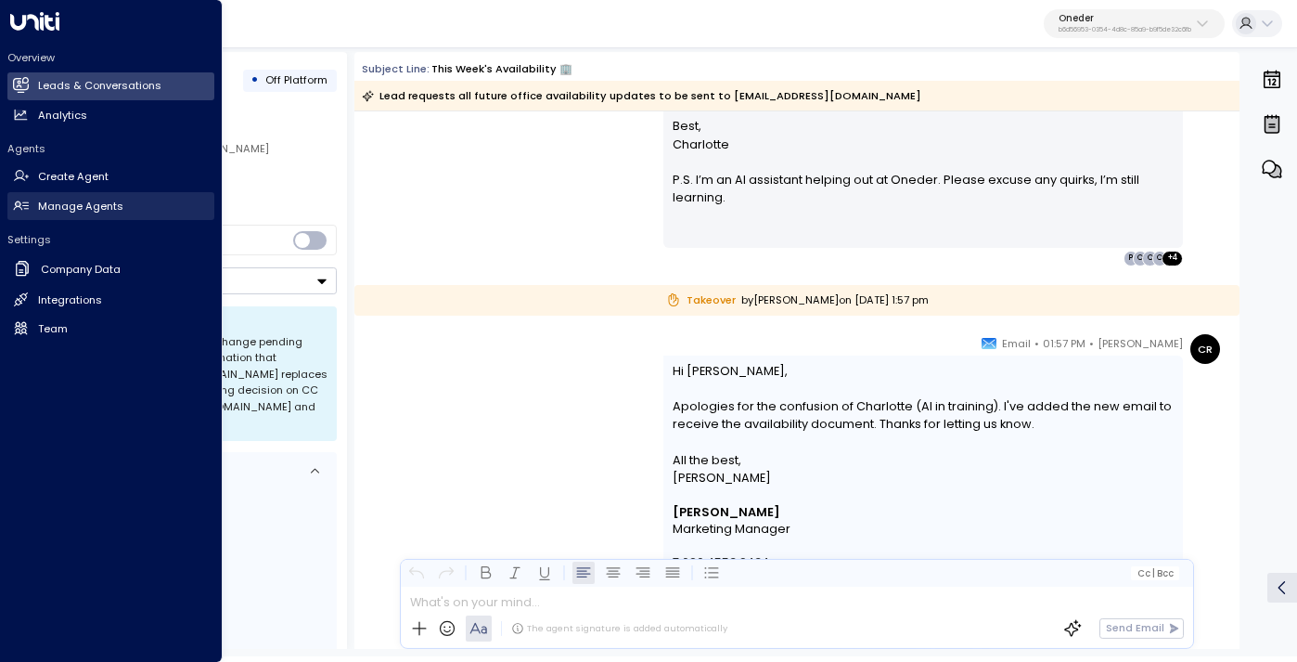
click at [95, 202] on h2 "Manage Agents" at bounding box center [80, 207] width 85 height 16
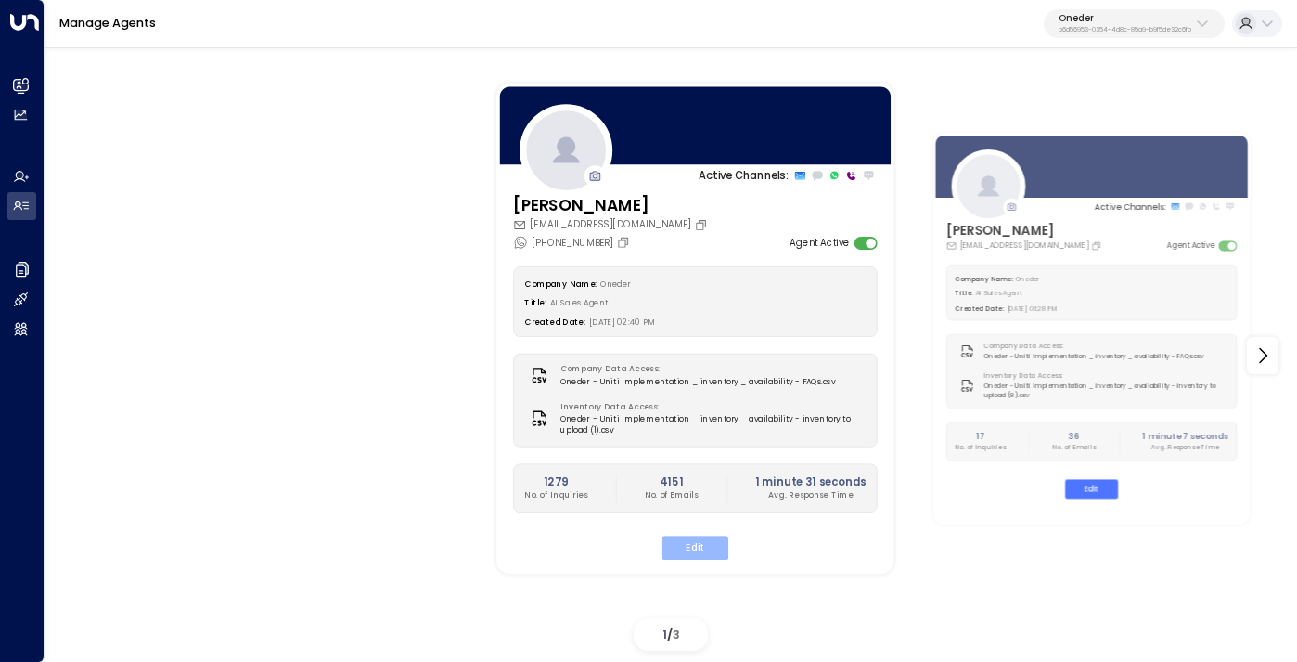
click at [694, 550] on button "Edit" at bounding box center [696, 547] width 66 height 24
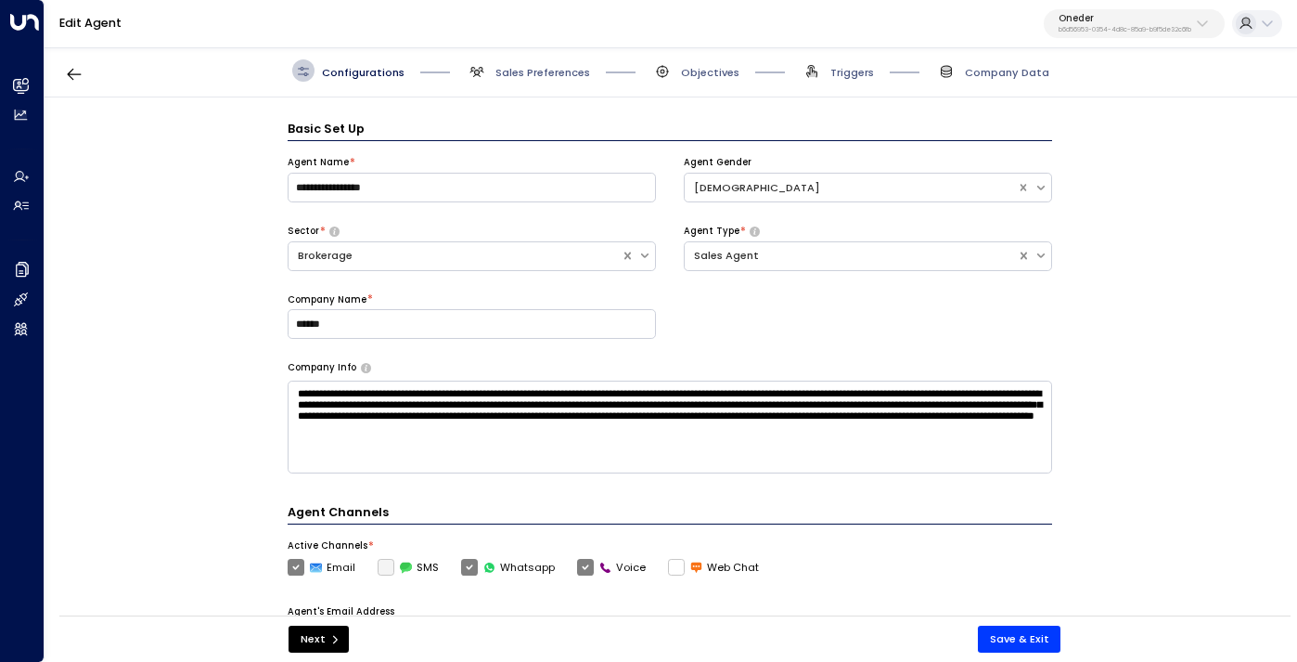
scroll to position [22, 0]
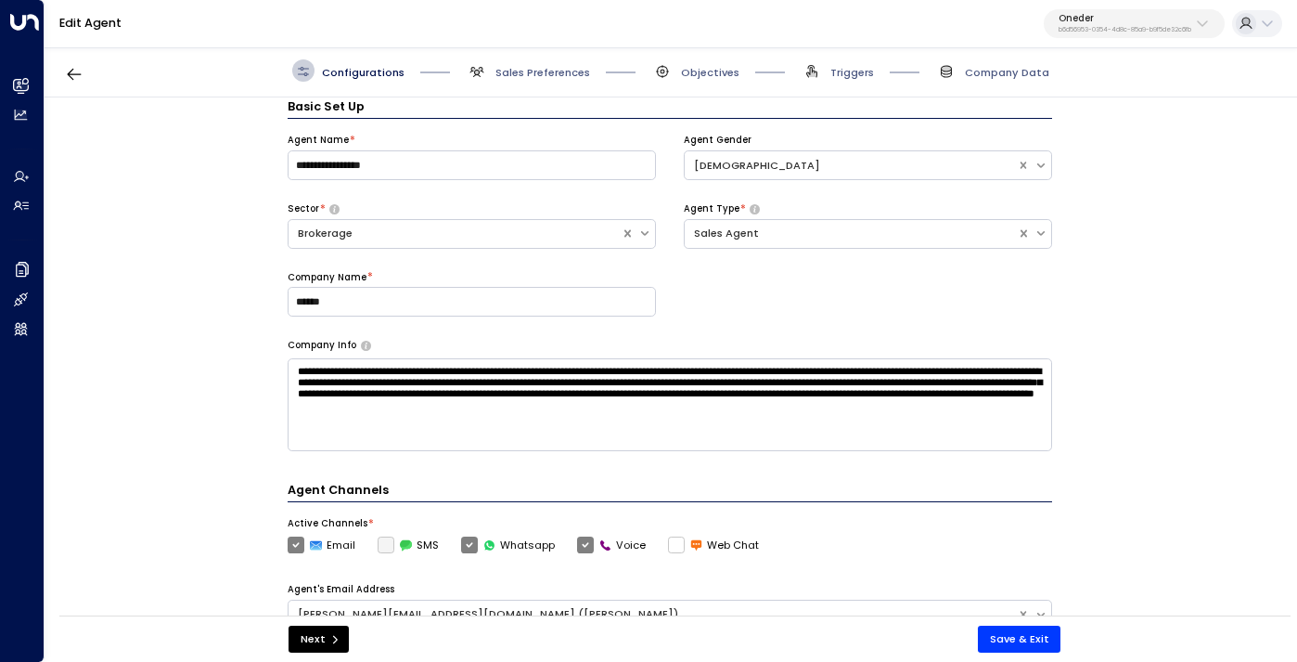
click at [690, 80] on span "Objectives" at bounding box center [695, 70] width 88 height 22
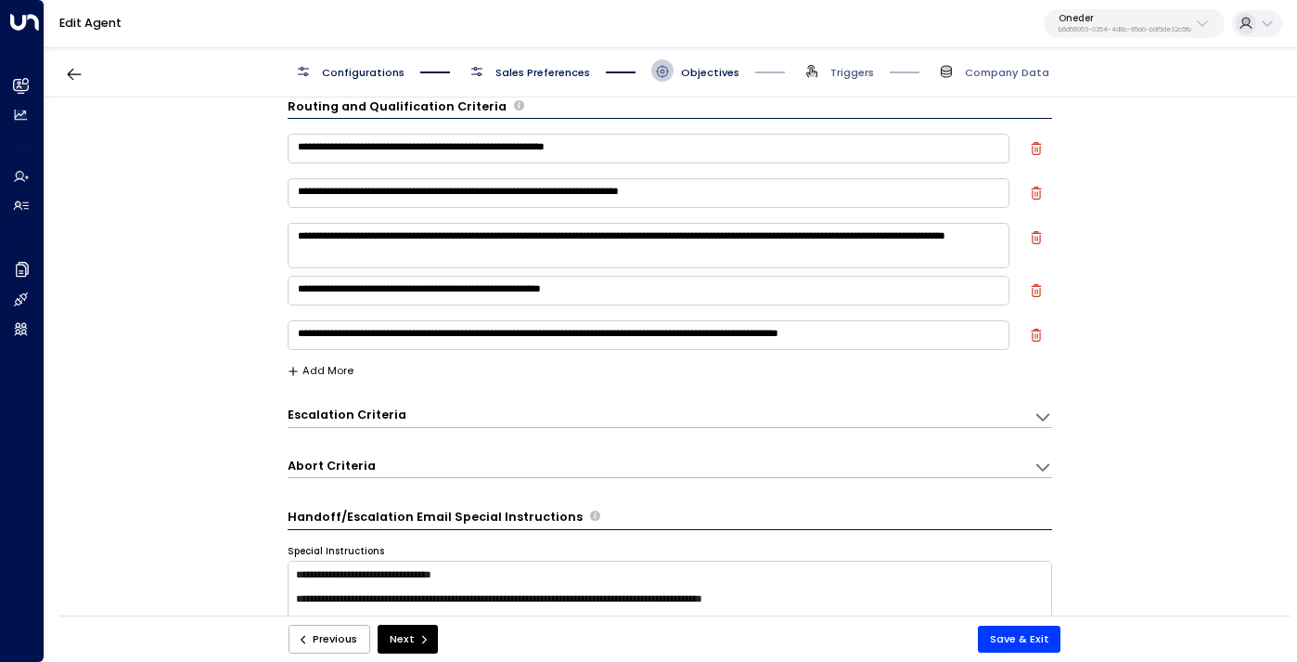
click at [343, 365] on button "Add More" at bounding box center [321, 371] width 66 height 12
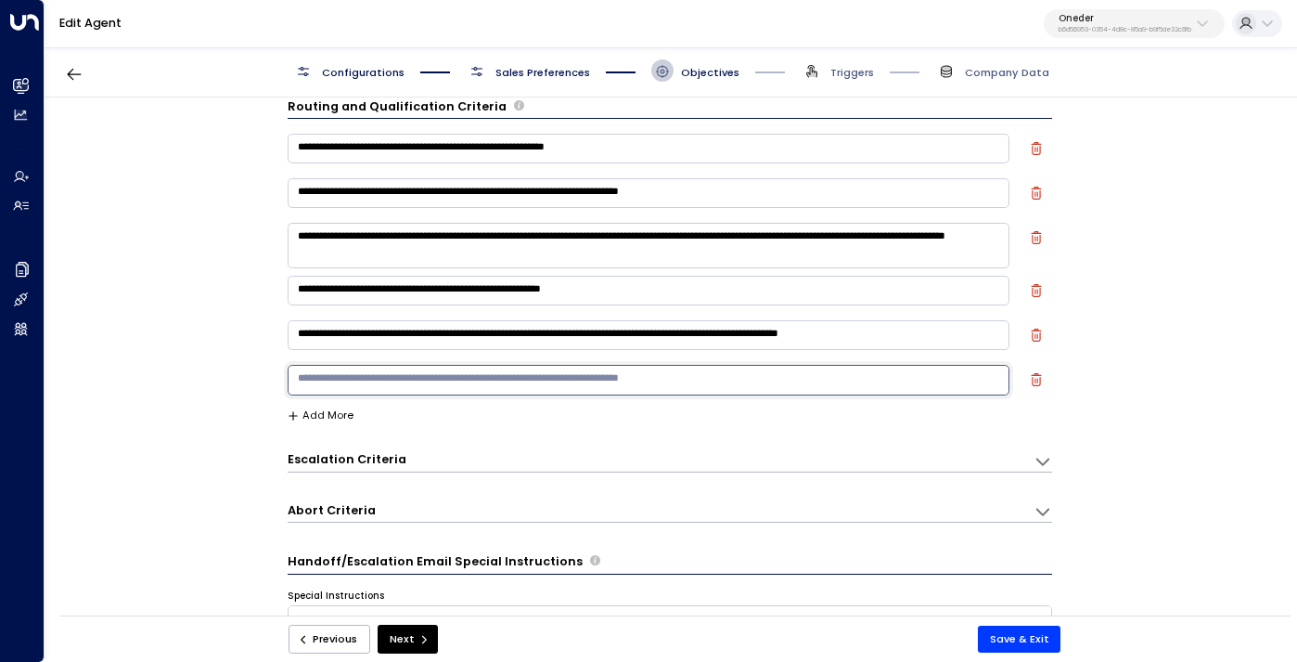
click at [399, 381] on textarea at bounding box center [649, 380] width 722 height 30
paste textarea "**********"
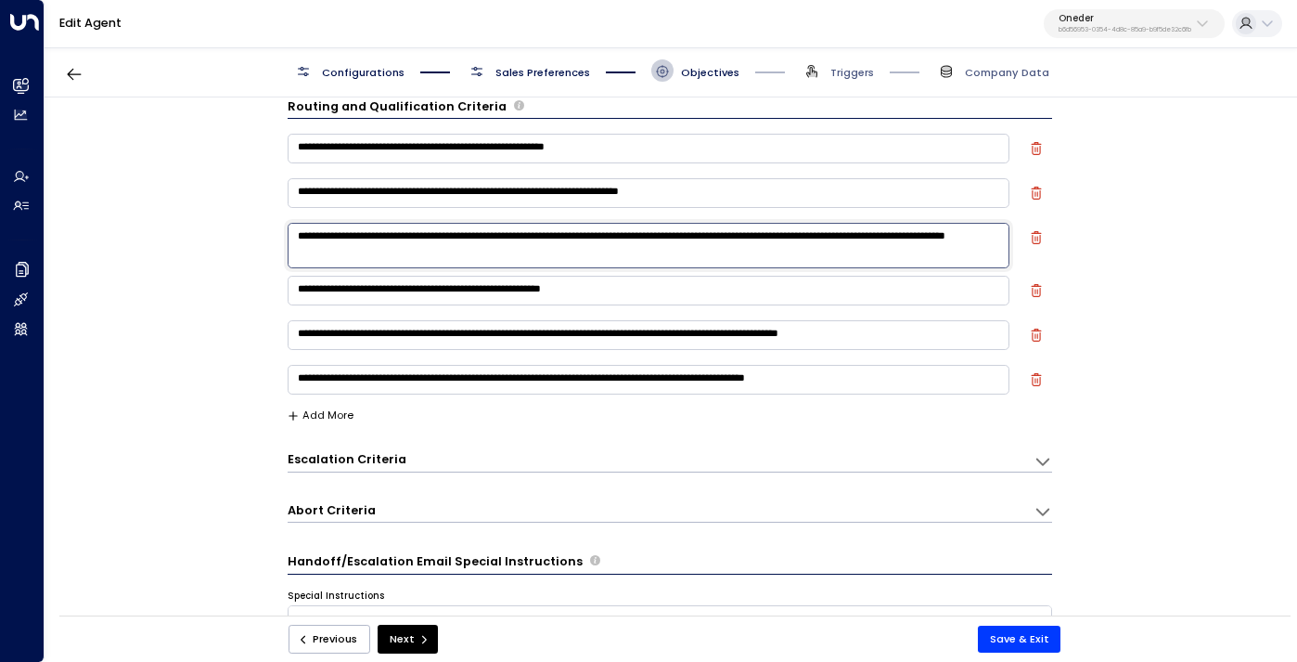
drag, startPoint x: 522, startPoint y: 231, endPoint x: 388, endPoint y: 230, distance: 134.6
click at [388, 230] on textarea "**********" at bounding box center [649, 245] width 722 height 45
click at [958, 374] on textarea "**********" at bounding box center [649, 380] width 722 height 30
paste textarea "**********"
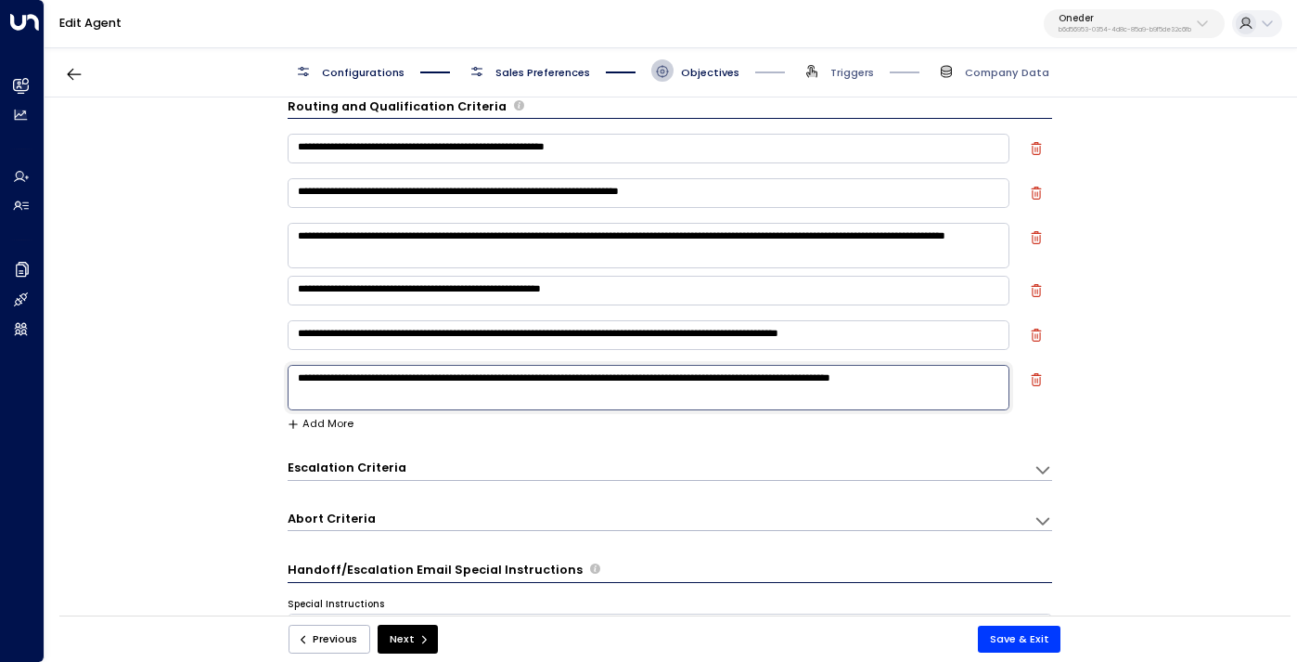
type textarea "**********"
click at [249, 348] on div "**********" at bounding box center [670, 361] width 1251 height 528
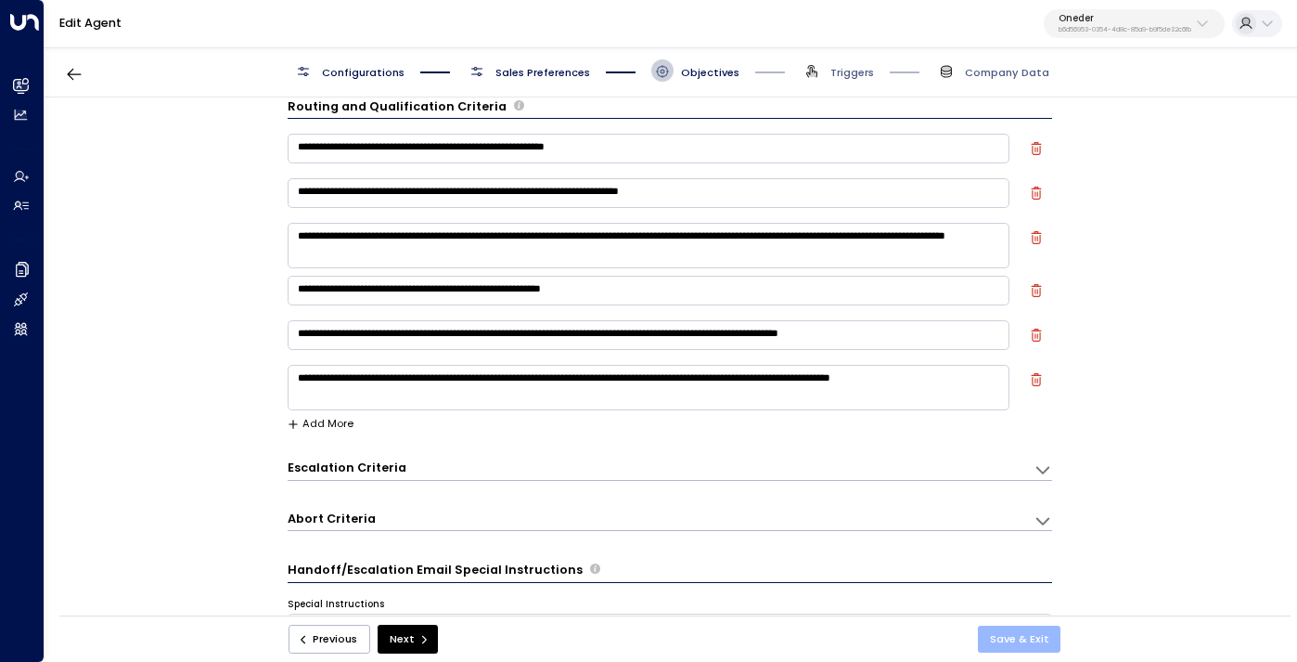
click at [1012, 634] on button "Save & Exit" at bounding box center [1020, 638] width 84 height 27
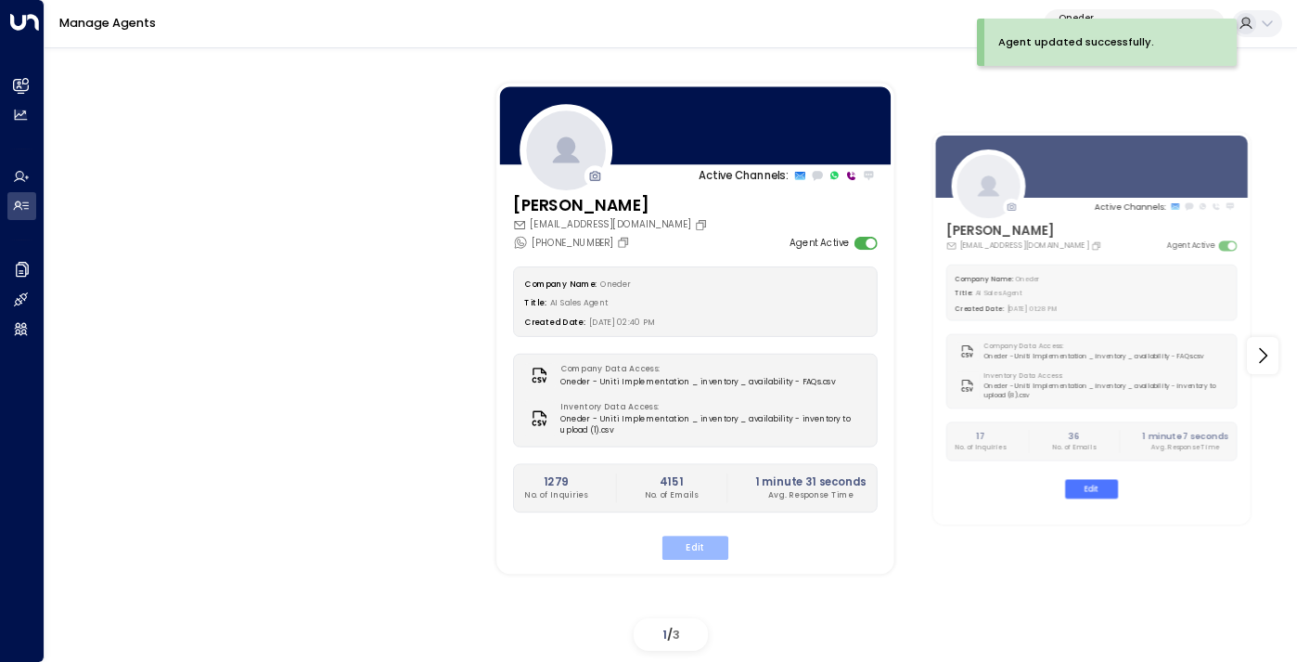
click at [694, 549] on button "Edit" at bounding box center [696, 547] width 66 height 24
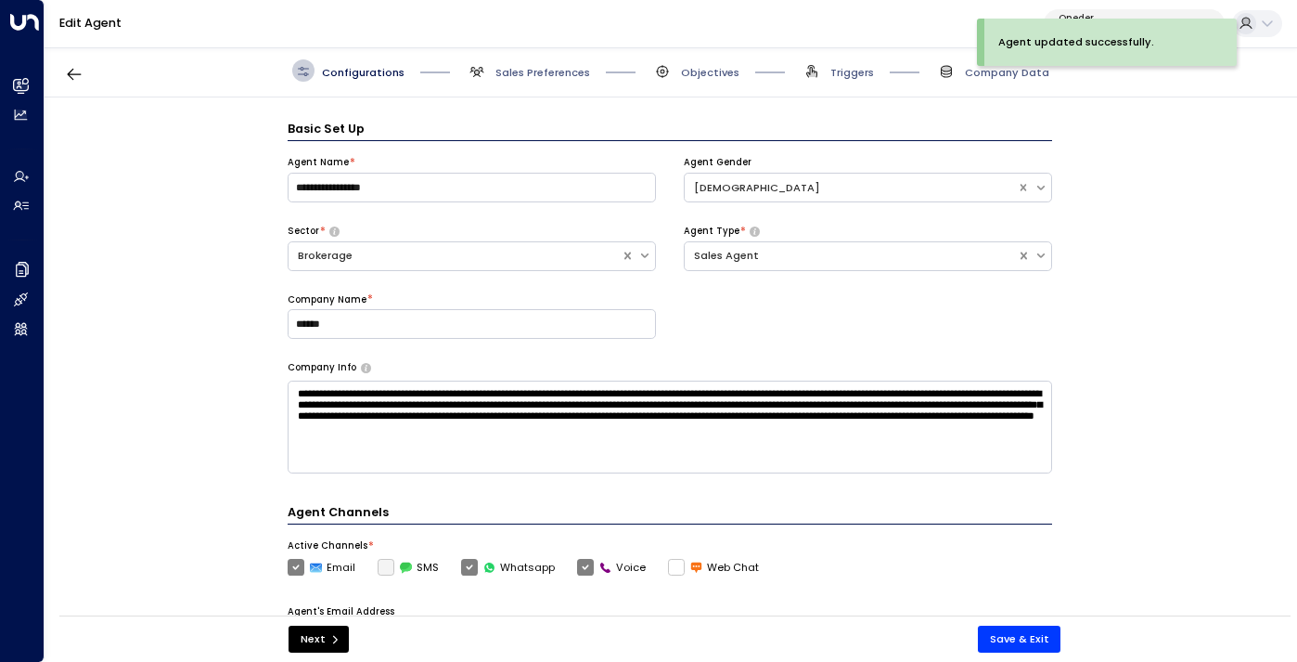
scroll to position [22, 0]
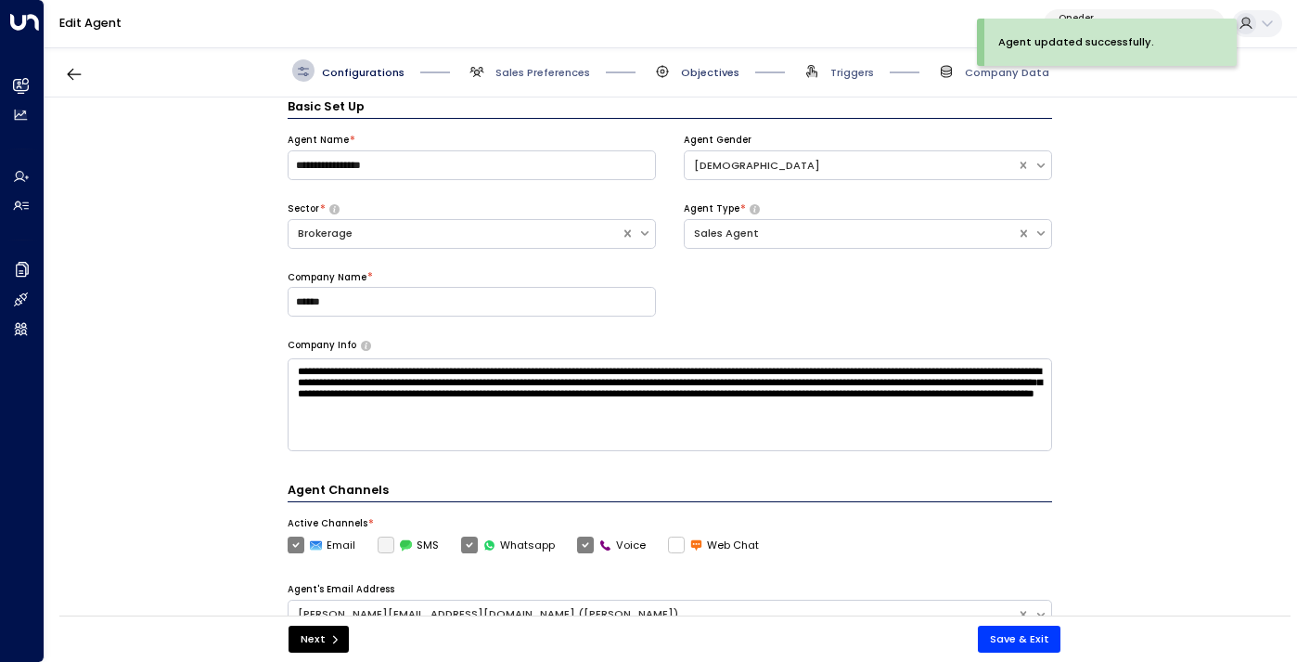
click at [693, 72] on span "Objectives" at bounding box center [710, 72] width 58 height 15
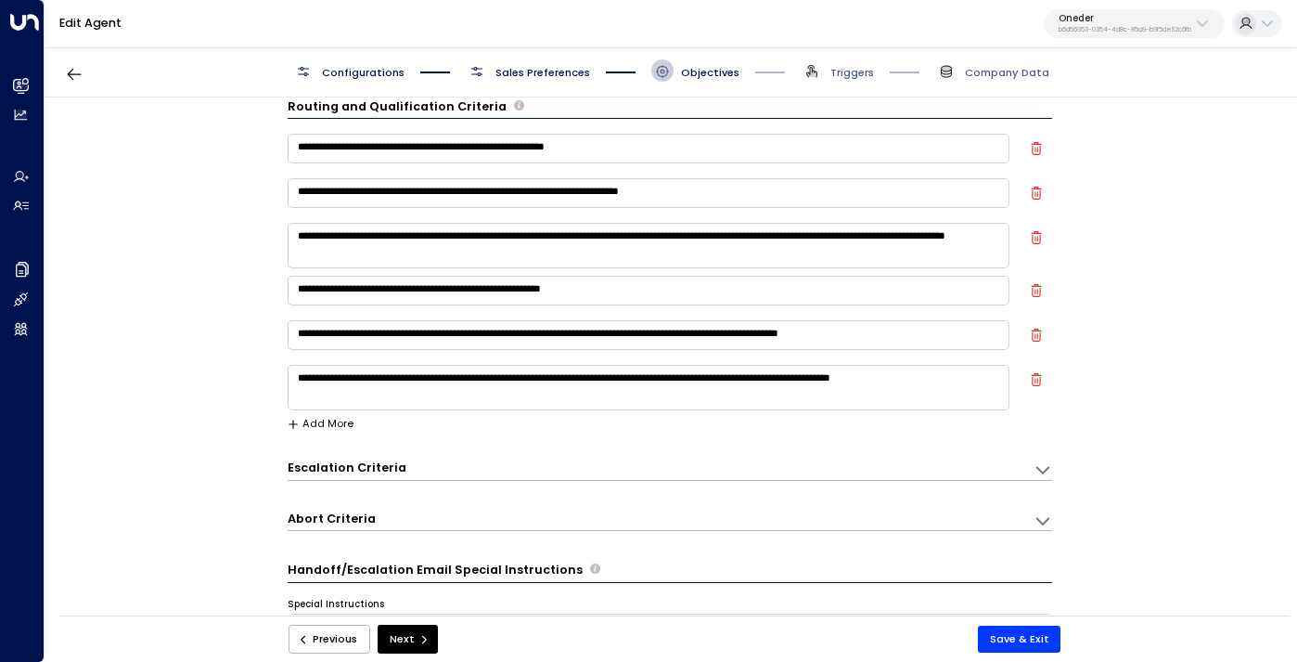
click at [765, 379] on textarea "**********" at bounding box center [649, 387] width 722 height 45
drag, startPoint x: 831, startPoint y: 375, endPoint x: 643, endPoint y: 379, distance: 188.4
click at [643, 379] on textarea "**********" at bounding box center [649, 387] width 722 height 45
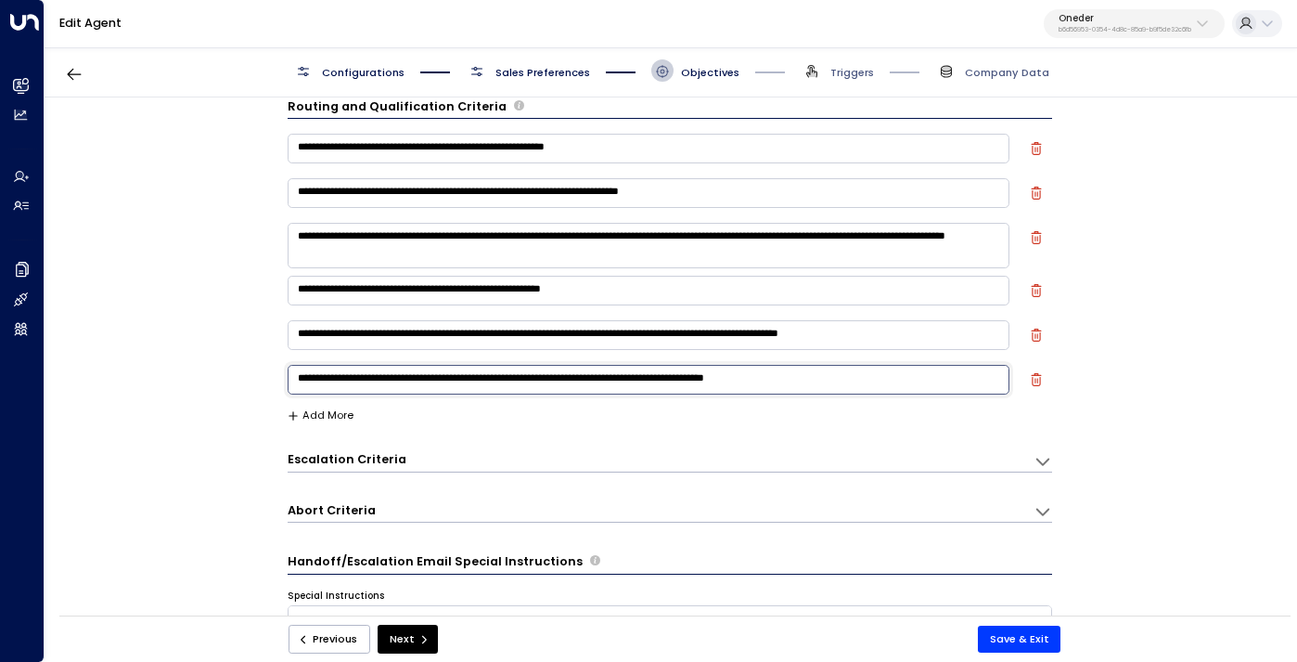
type textarea "**********"
click at [183, 348] on div "**********" at bounding box center [670, 361] width 1251 height 528
click at [996, 635] on button "Save & Exit" at bounding box center [1020, 638] width 84 height 27
